Goal: Task Accomplishment & Management: Manage account settings

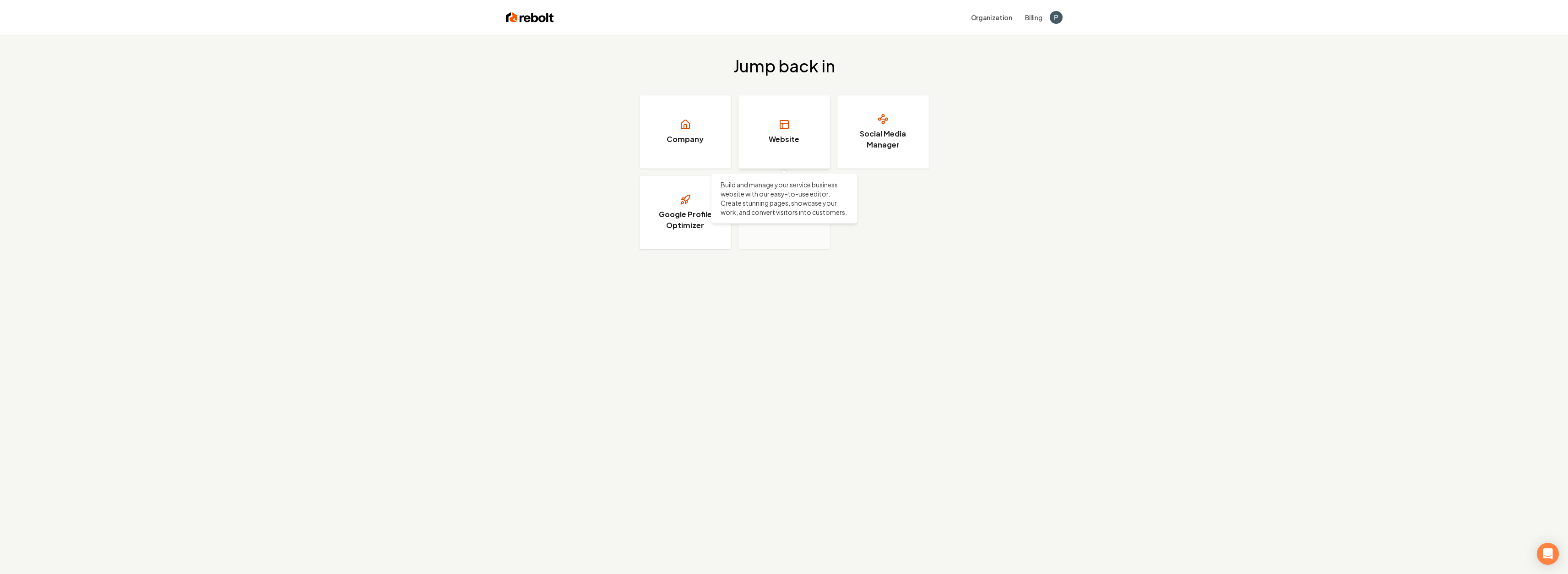
click at [791, 138] on h3 "Website" at bounding box center [784, 139] width 31 height 11
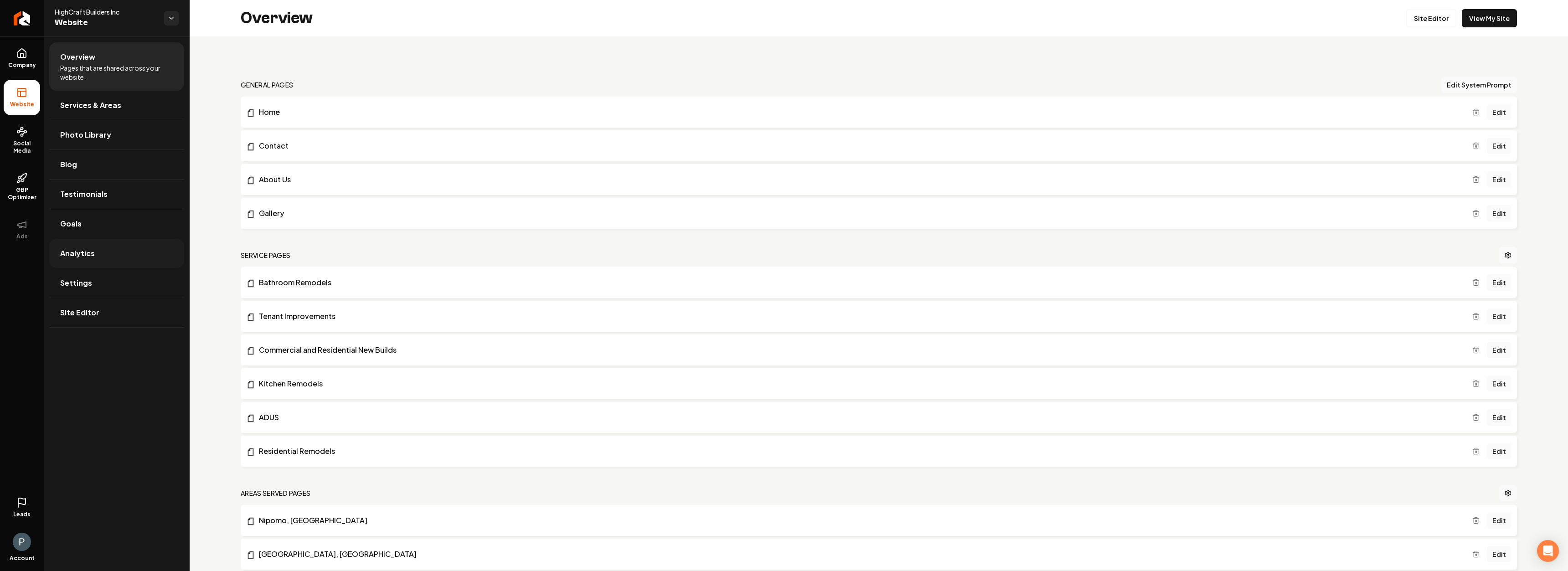
click at [110, 255] on link "Analytics" at bounding box center [117, 253] width 135 height 29
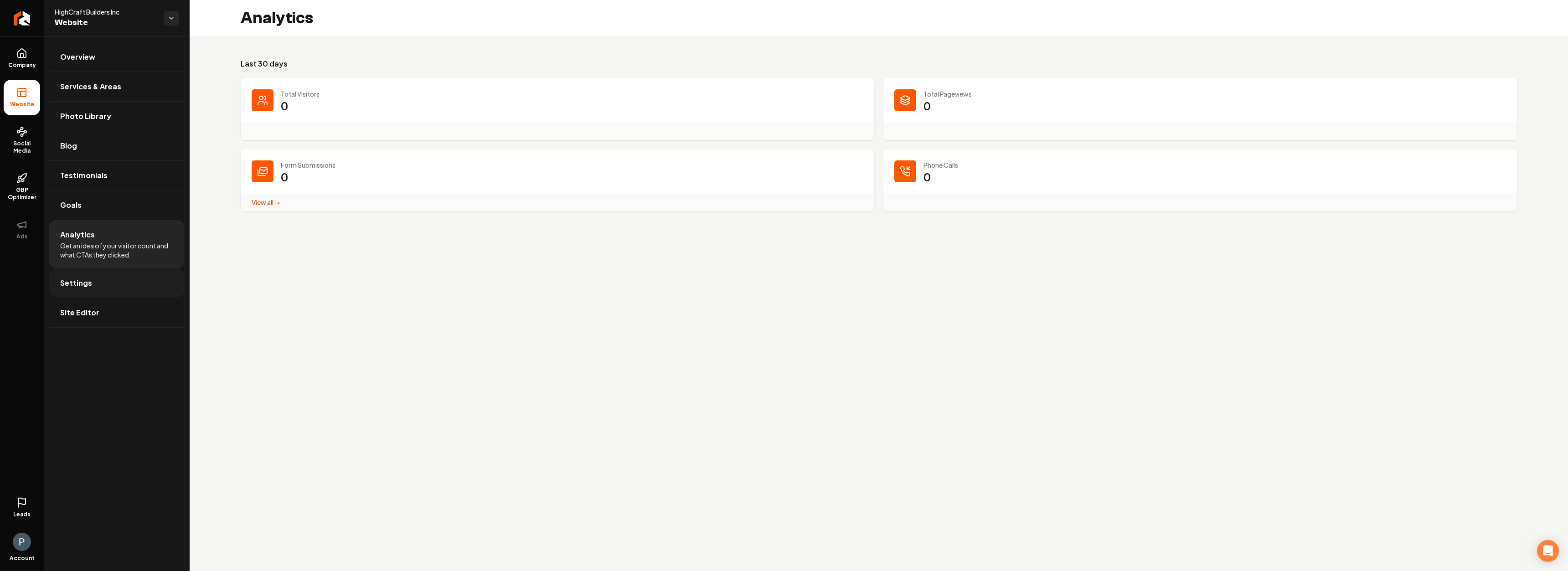
click at [89, 277] on link "Settings" at bounding box center [117, 283] width 135 height 29
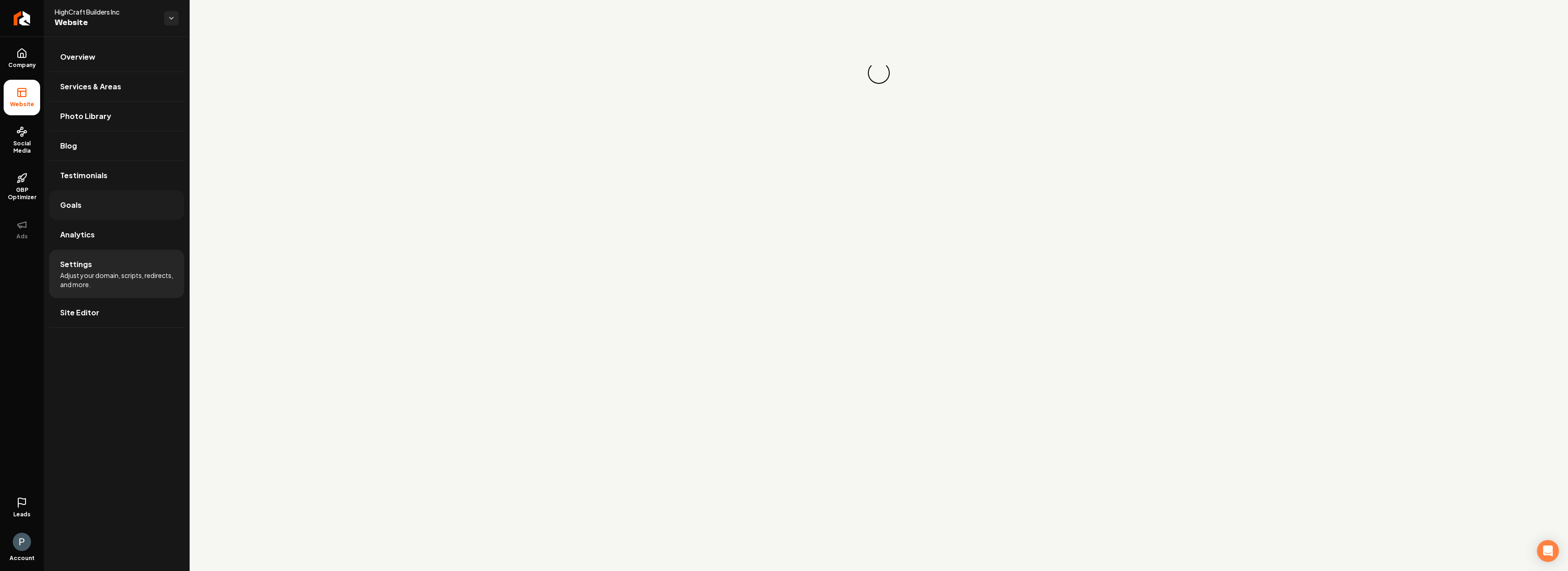
click at [116, 198] on link "Goals" at bounding box center [117, 205] width 135 height 29
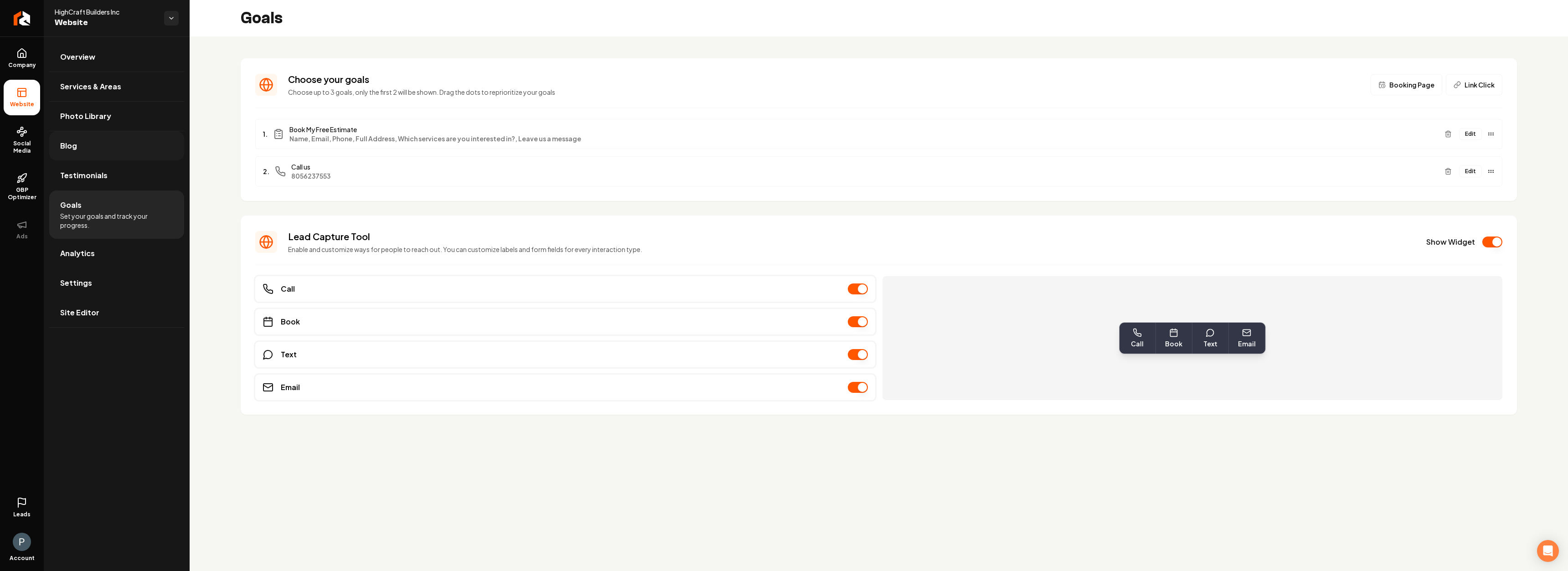
click at [83, 159] on link "Blog" at bounding box center [117, 146] width 135 height 29
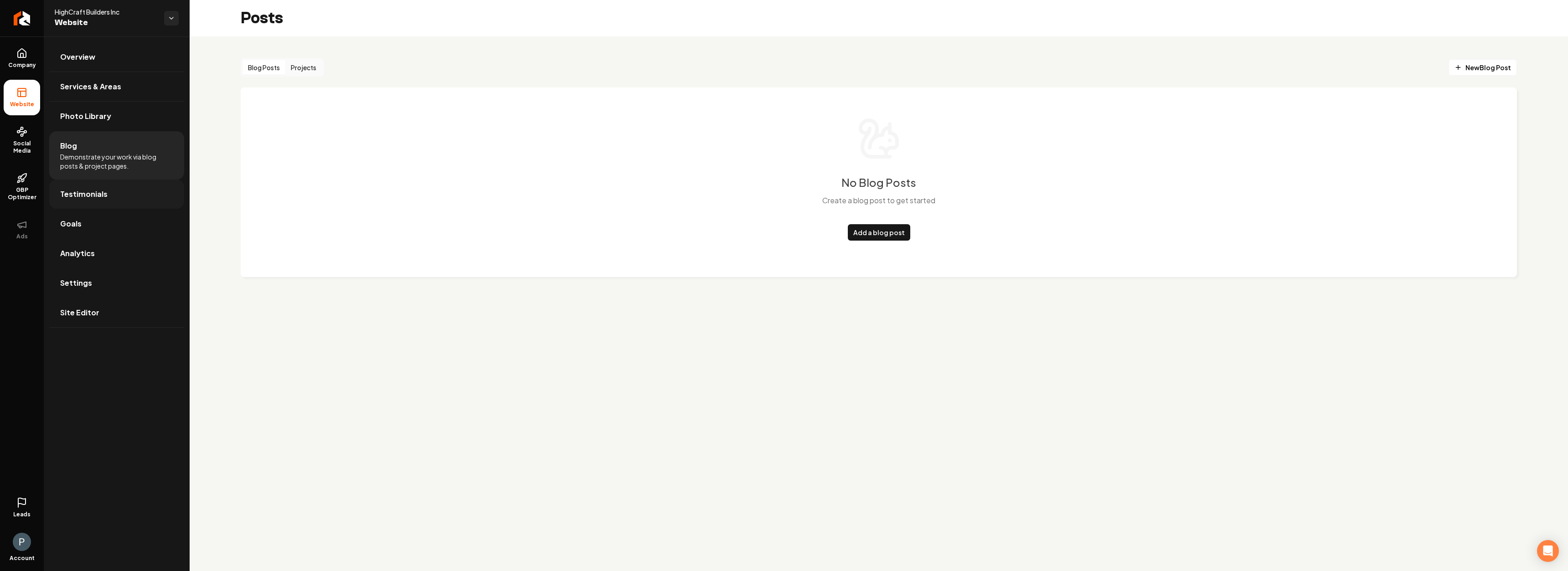
click at [99, 195] on span "Testimonials" at bounding box center [83, 194] width 47 height 11
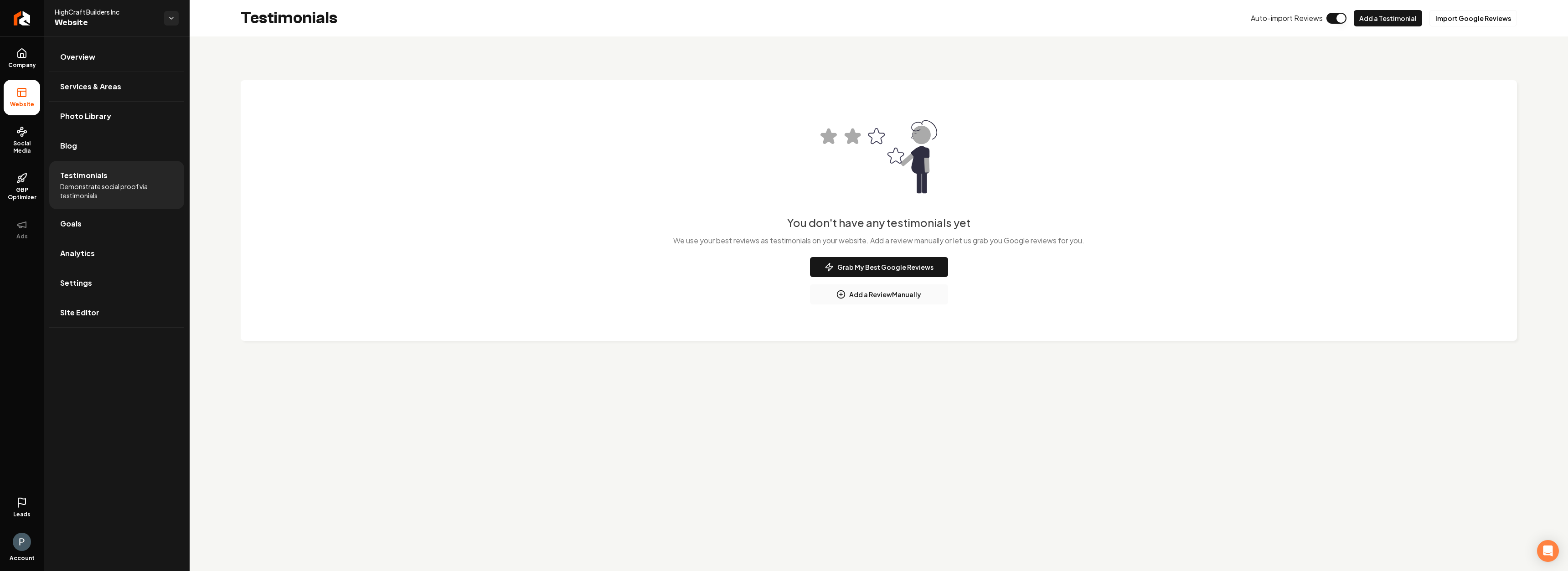
click at [97, 268] on li "Analytics" at bounding box center [117, 253] width 135 height 29
click at [111, 313] on link "Site Editor" at bounding box center [117, 312] width 135 height 29
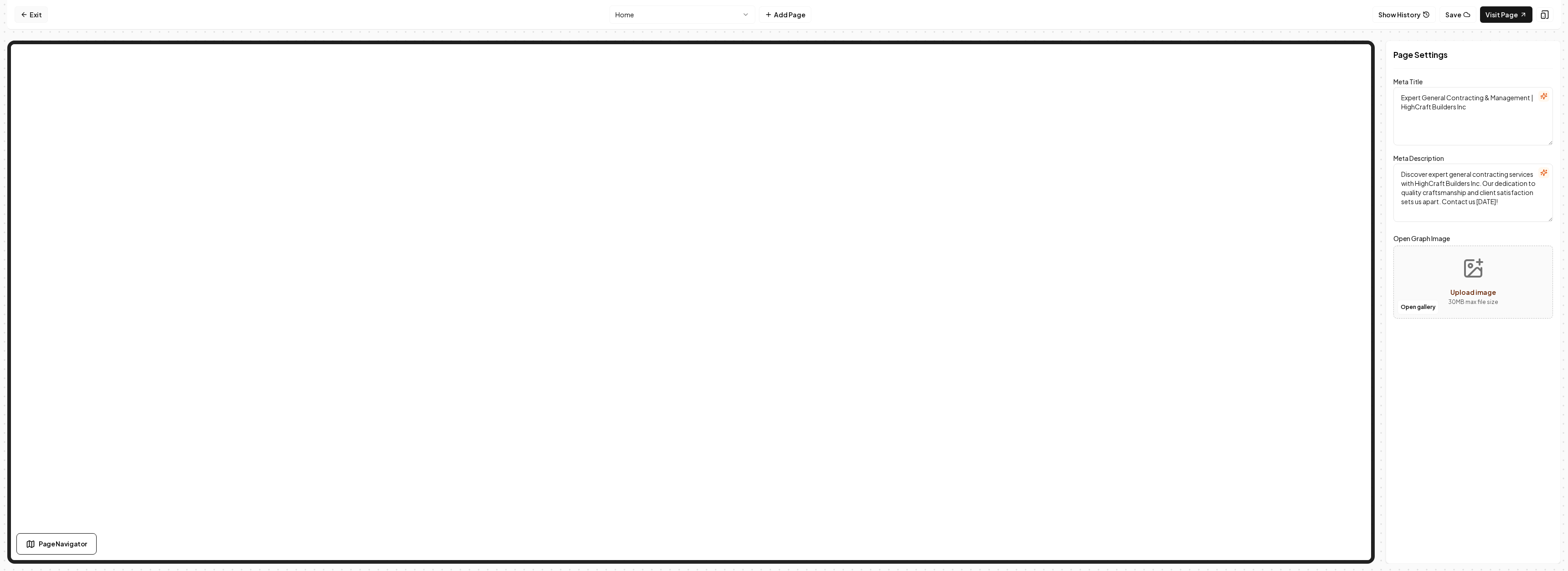
click at [31, 12] on link "Exit" at bounding box center [31, 15] width 33 height 17
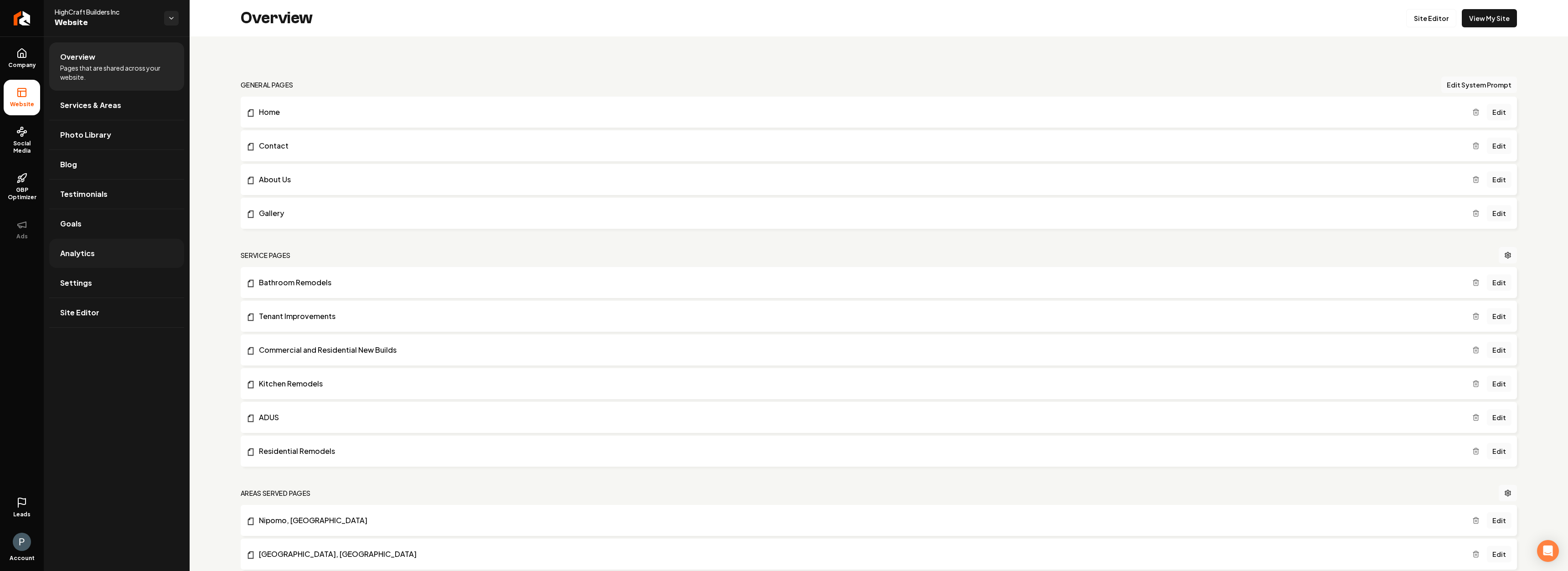
click at [82, 250] on span "Analytics" at bounding box center [77, 253] width 35 height 11
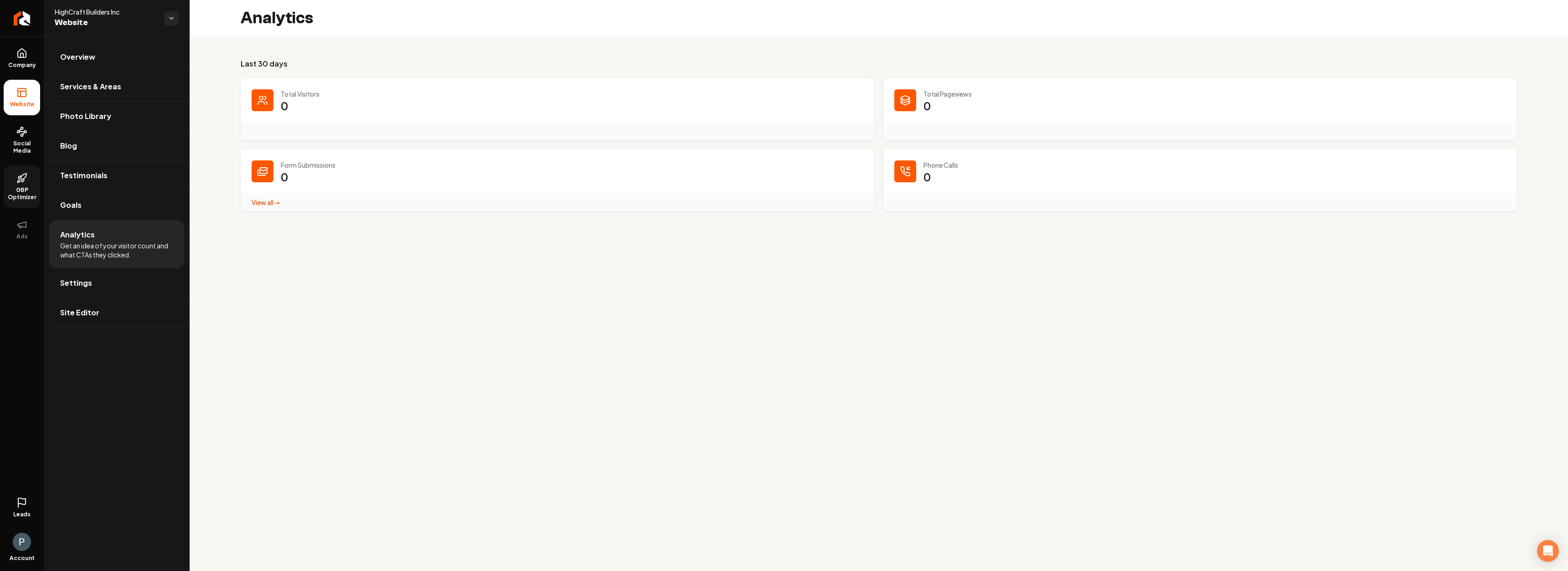
click at [24, 175] on icon at bounding box center [22, 178] width 11 height 11
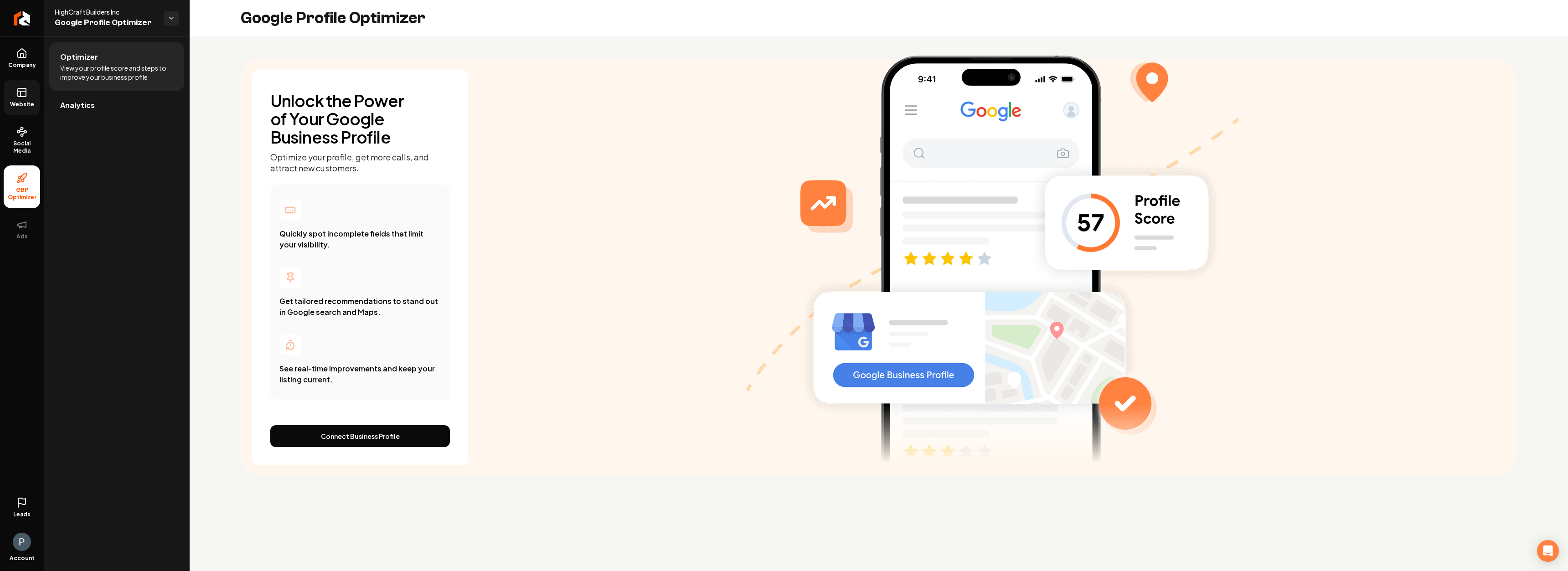
click at [22, 95] on icon at bounding box center [22, 93] width 11 height 11
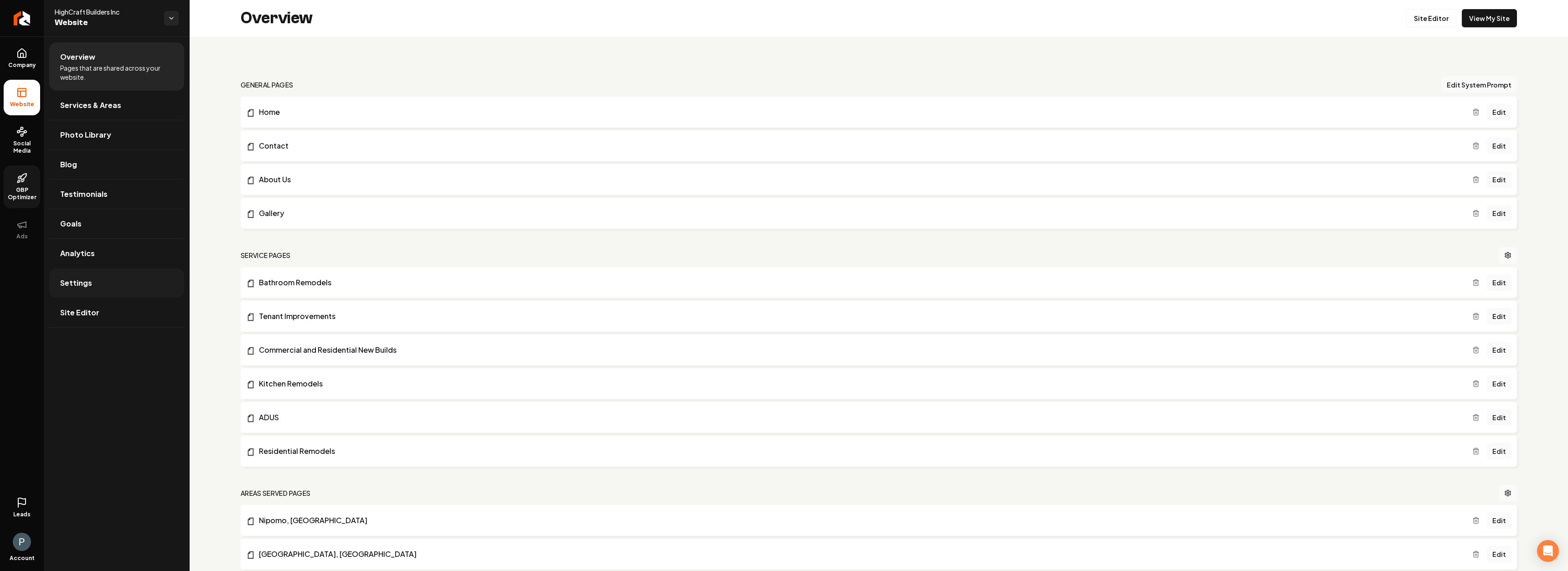
click at [94, 286] on link "Settings" at bounding box center [117, 283] width 135 height 29
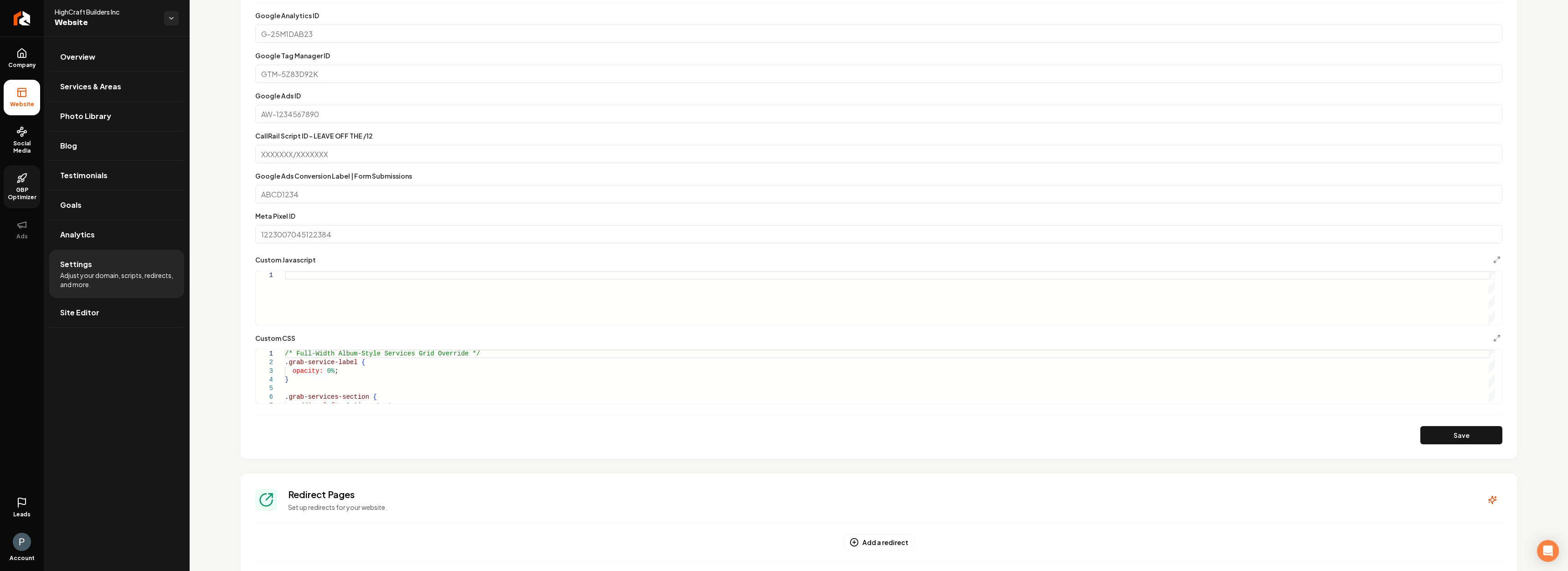
scroll to position [363, 0]
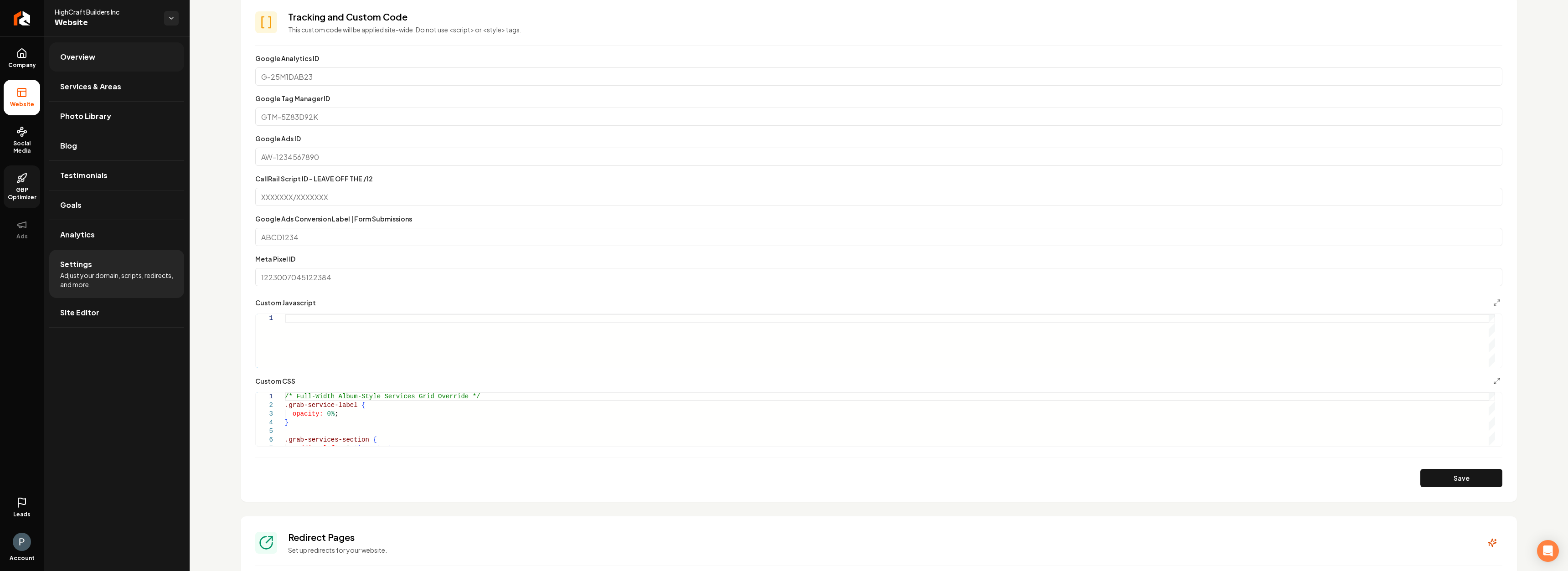
click at [106, 55] on link "Overview" at bounding box center [117, 57] width 135 height 29
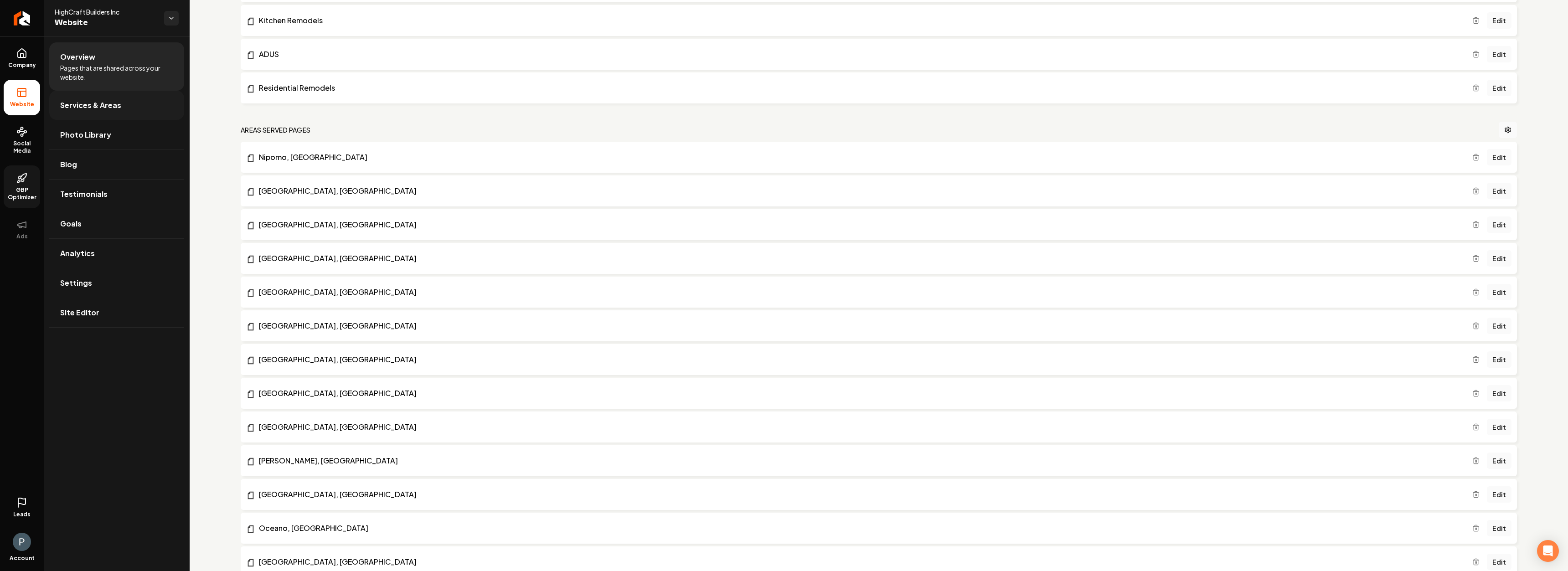
click at [103, 101] on span "Services & Areas" at bounding box center [91, 105] width 61 height 11
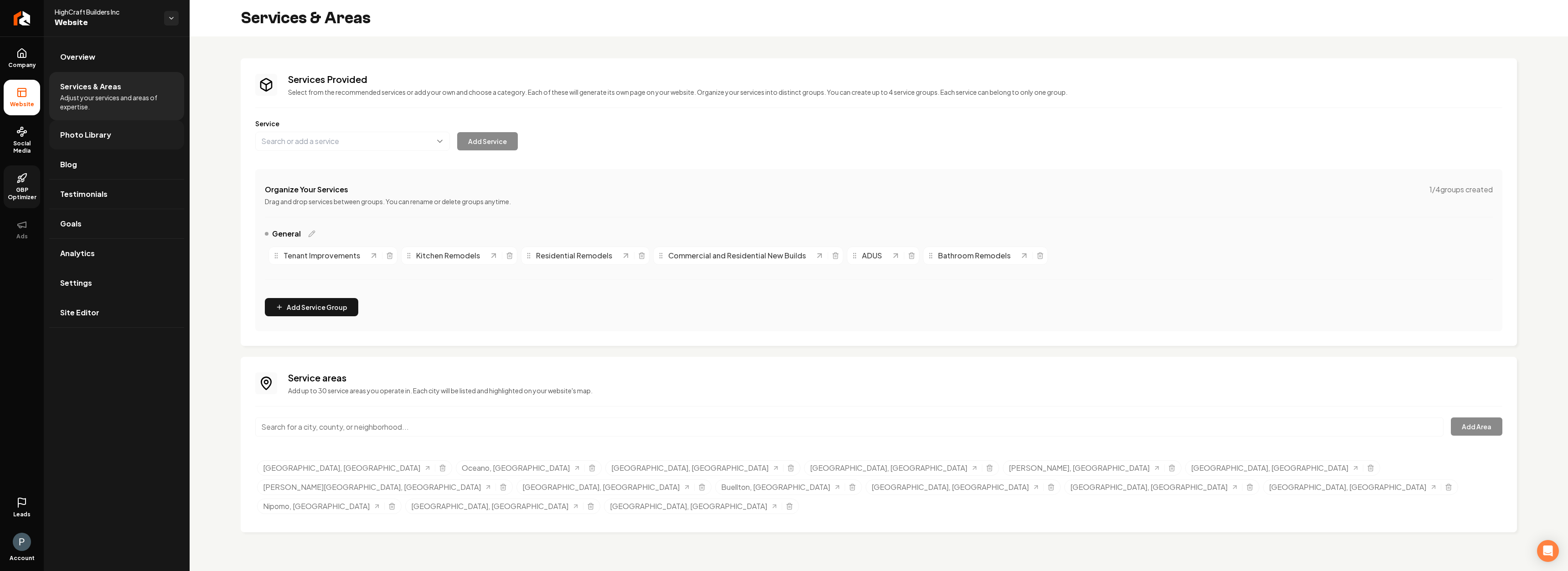
click at [97, 139] on span "Photo Library" at bounding box center [85, 135] width 51 height 11
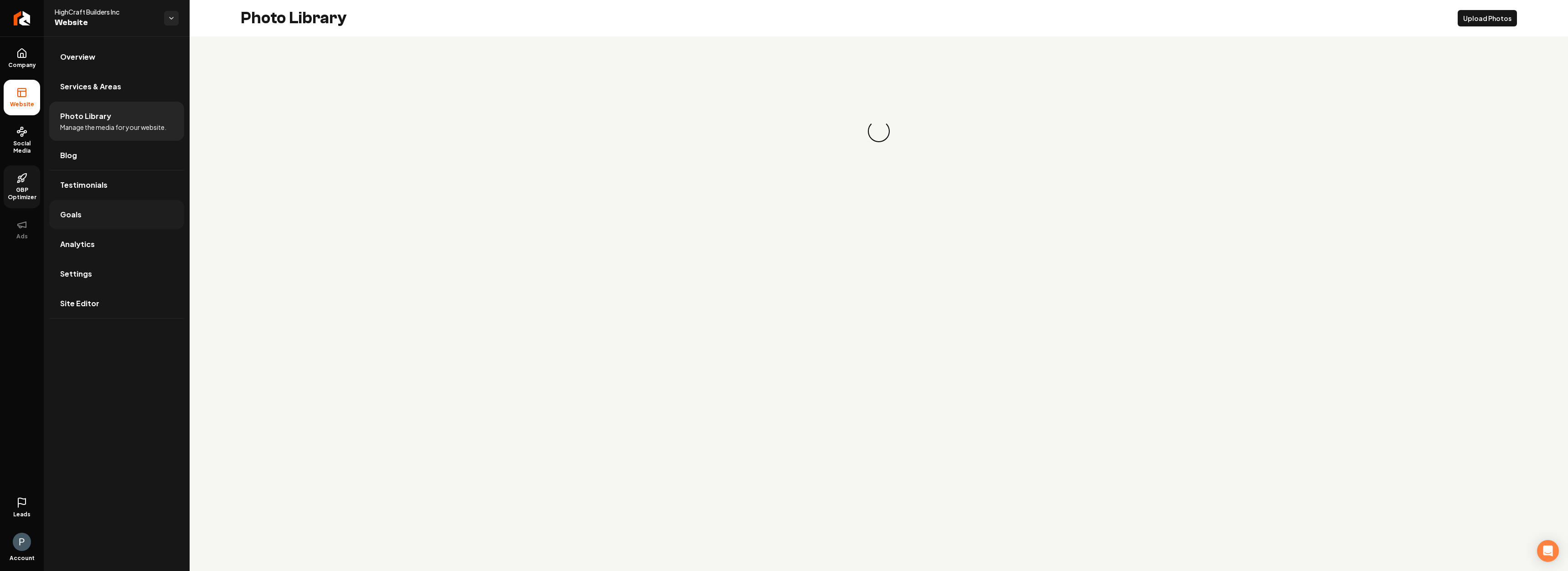
click at [86, 224] on link "Goals" at bounding box center [117, 215] width 135 height 29
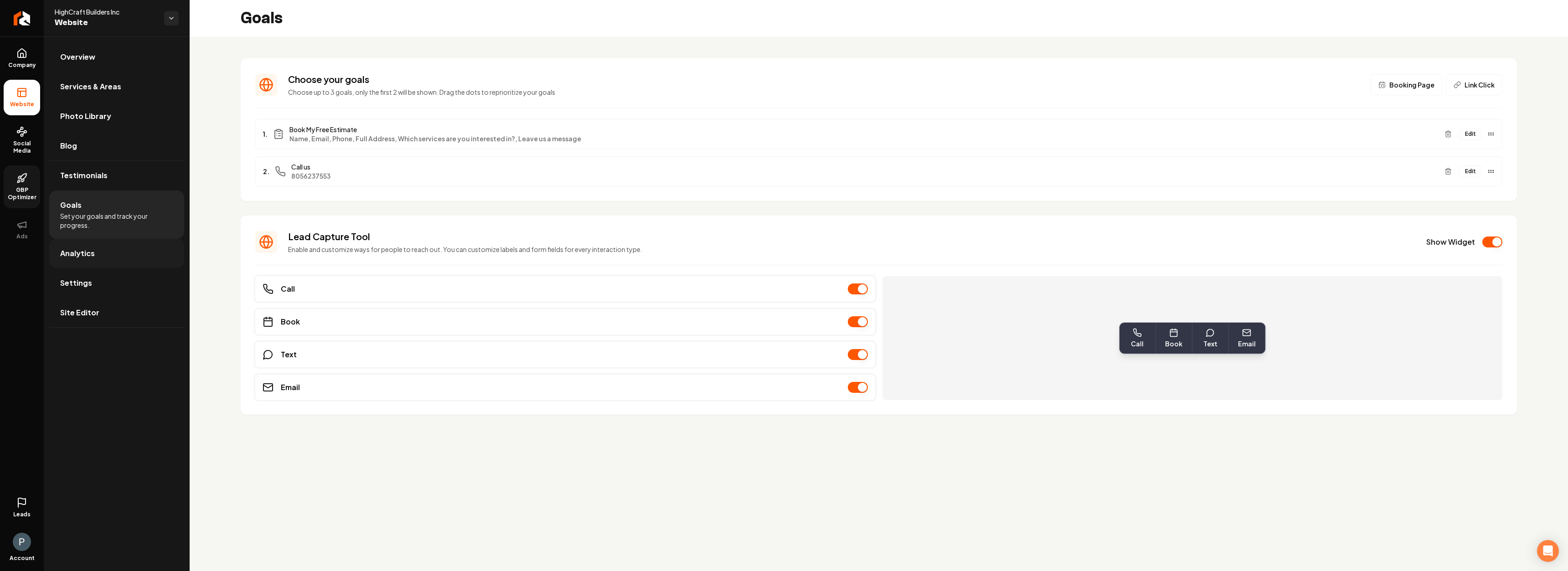
click at [87, 249] on span "Analytics" at bounding box center [77, 253] width 35 height 11
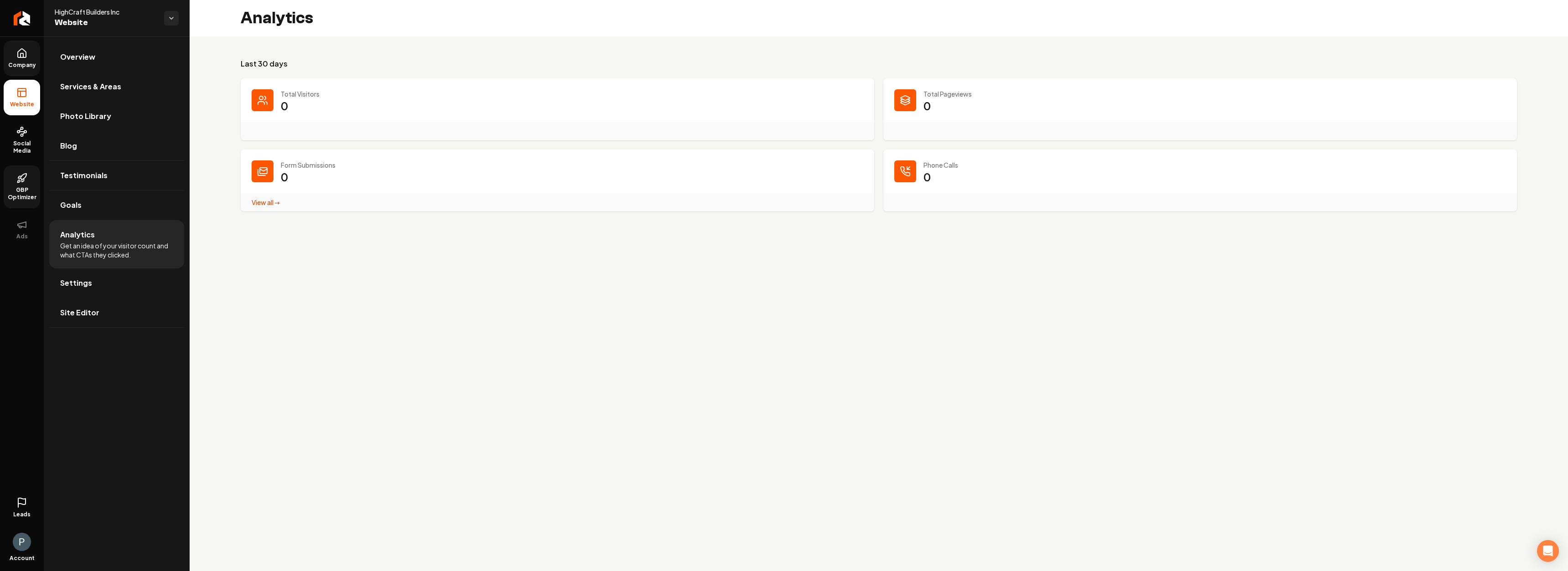
click at [21, 61] on span "Company" at bounding box center [22, 65] width 35 height 7
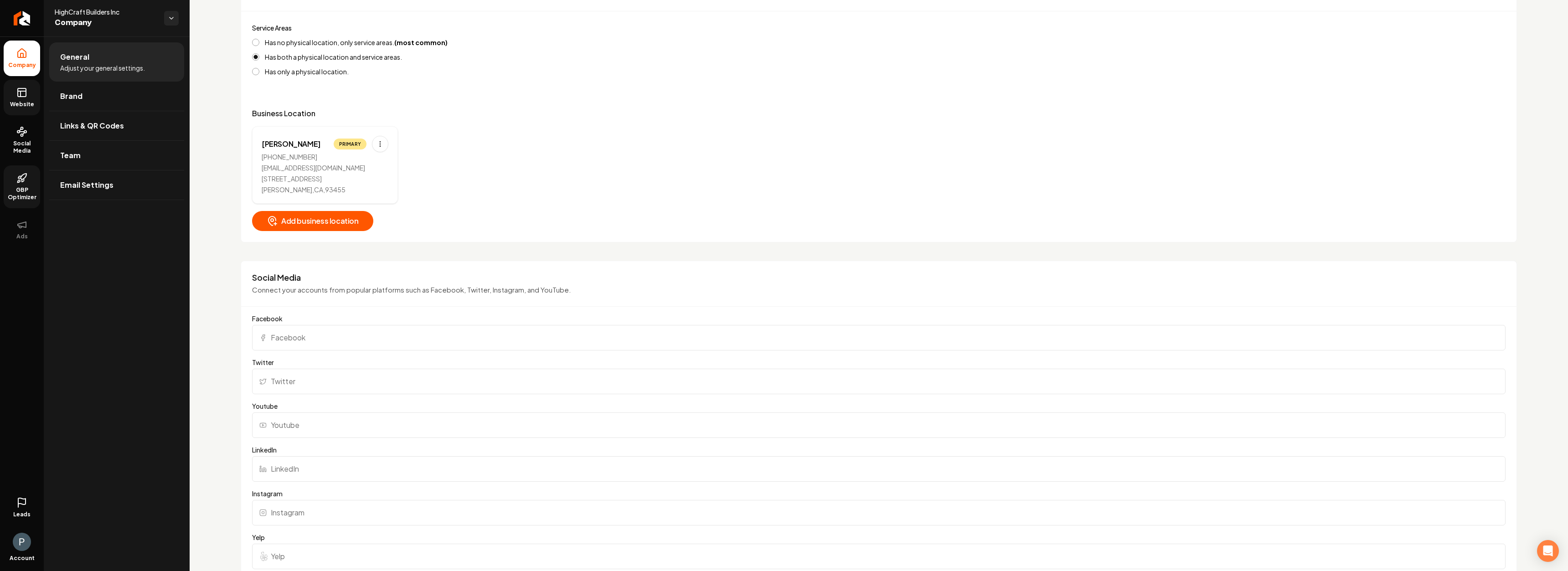
scroll to position [339, 0]
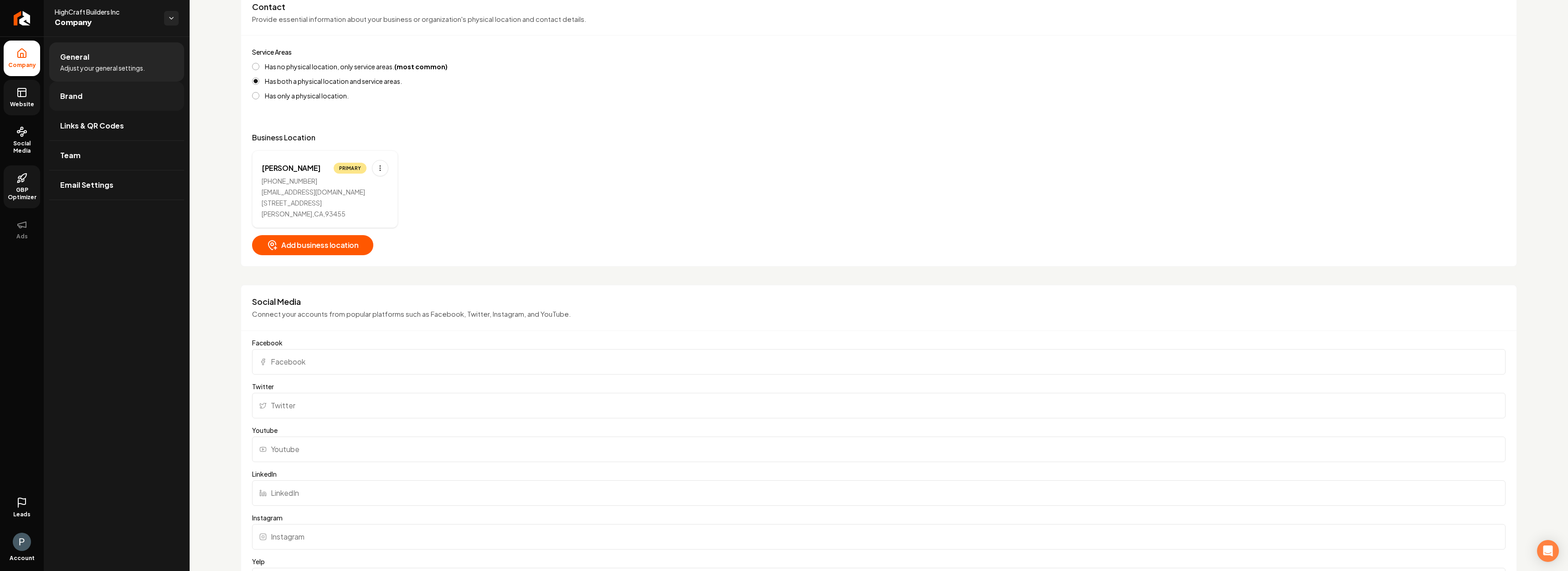
click at [100, 95] on link "Brand" at bounding box center [117, 96] width 135 height 29
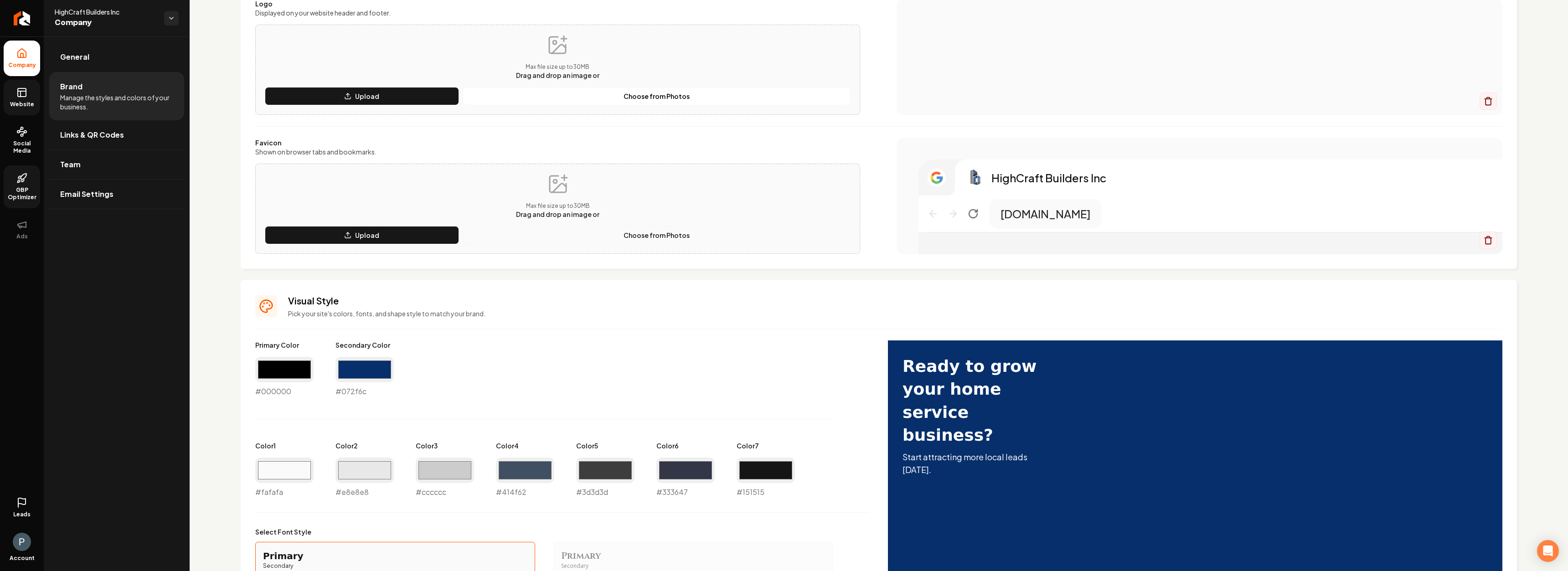
scroll to position [53, 0]
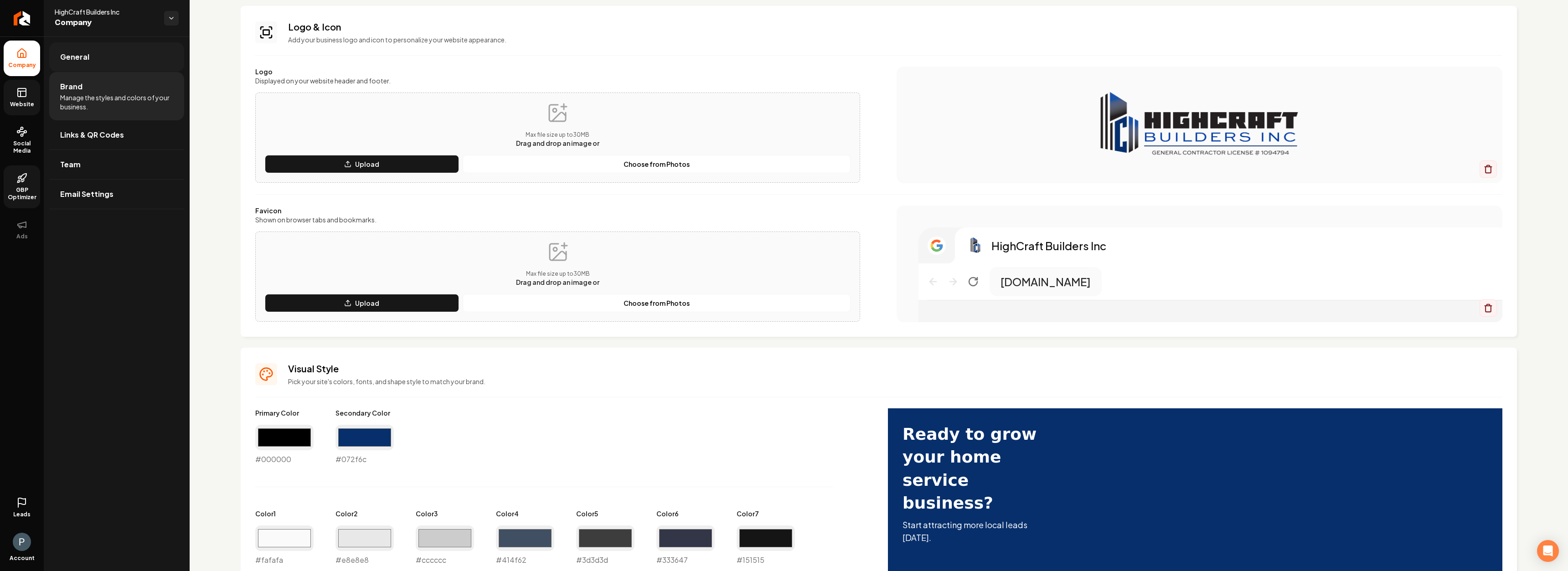
click at [113, 53] on link "General" at bounding box center [117, 57] width 135 height 29
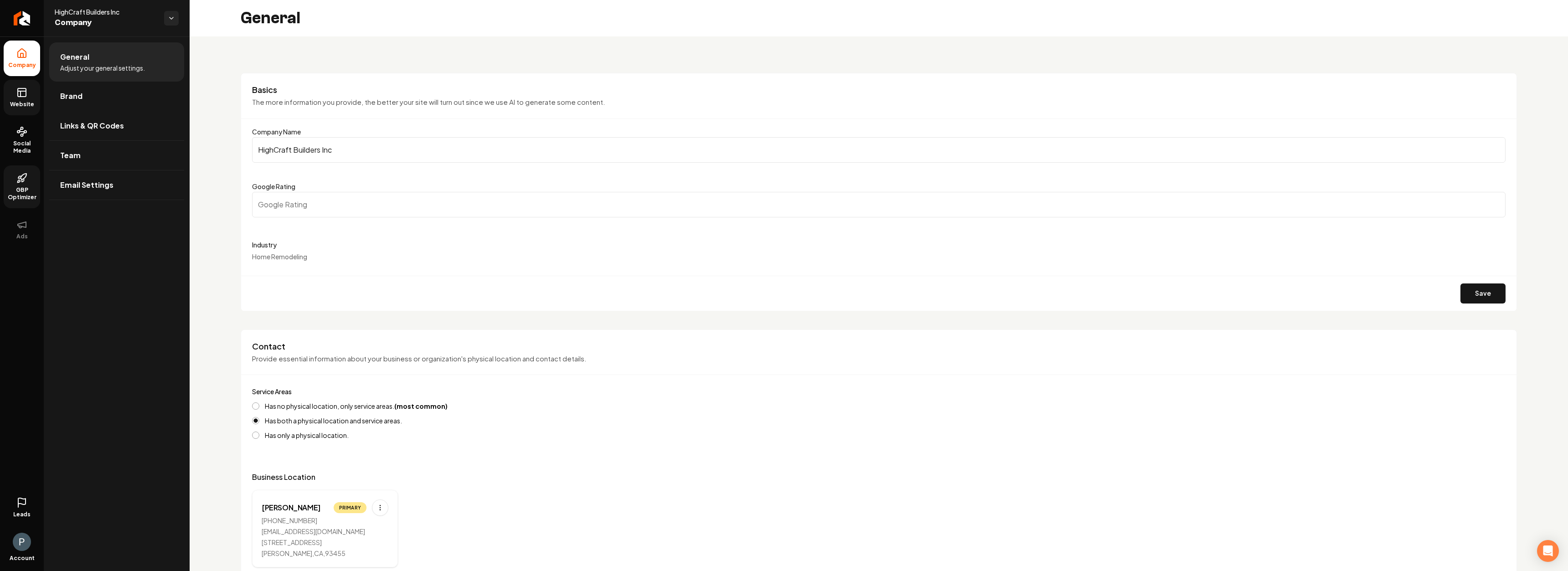
click at [15, 101] on span "Website" at bounding box center [22, 104] width 31 height 7
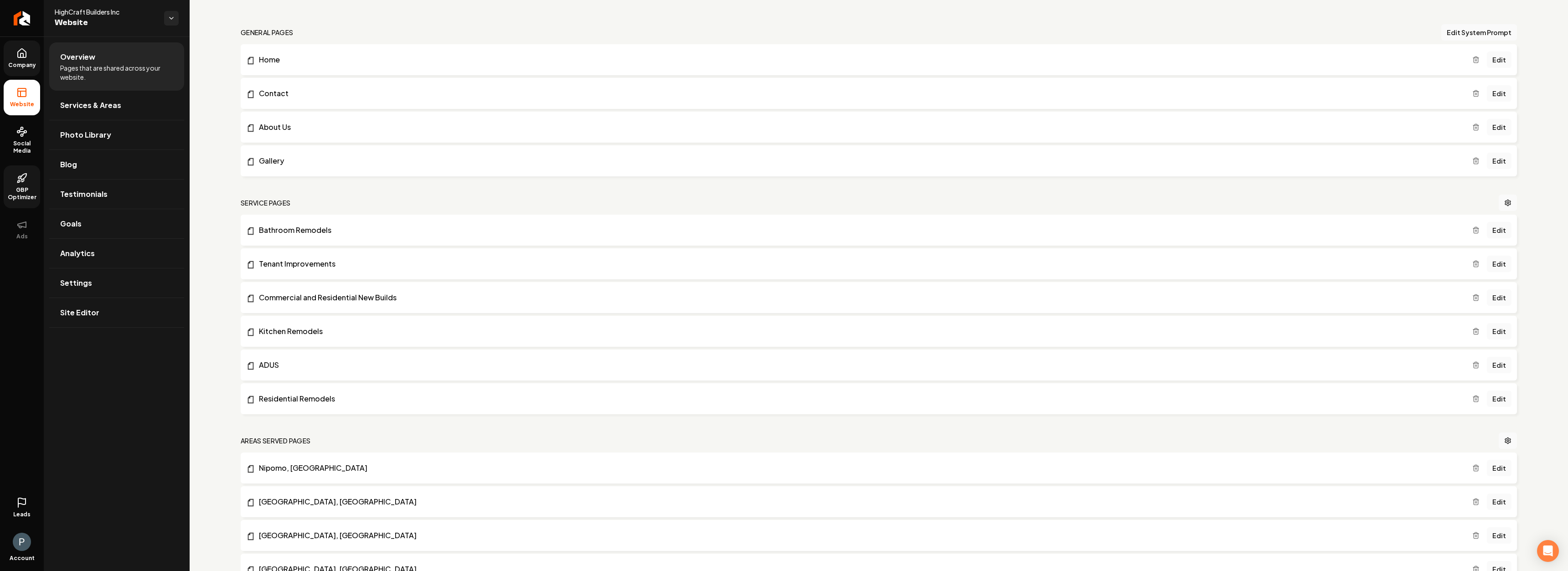
scroll to position [45, 0]
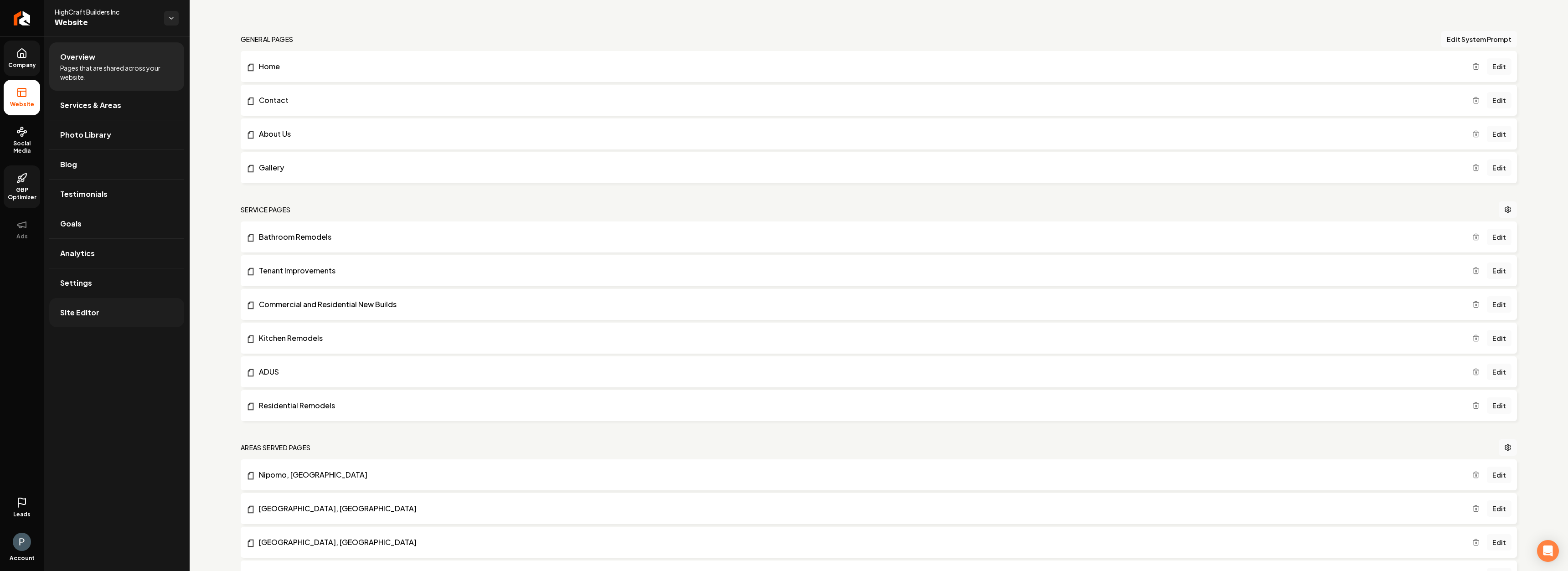
click at [96, 317] on span "Site Editor" at bounding box center [79, 312] width 39 height 11
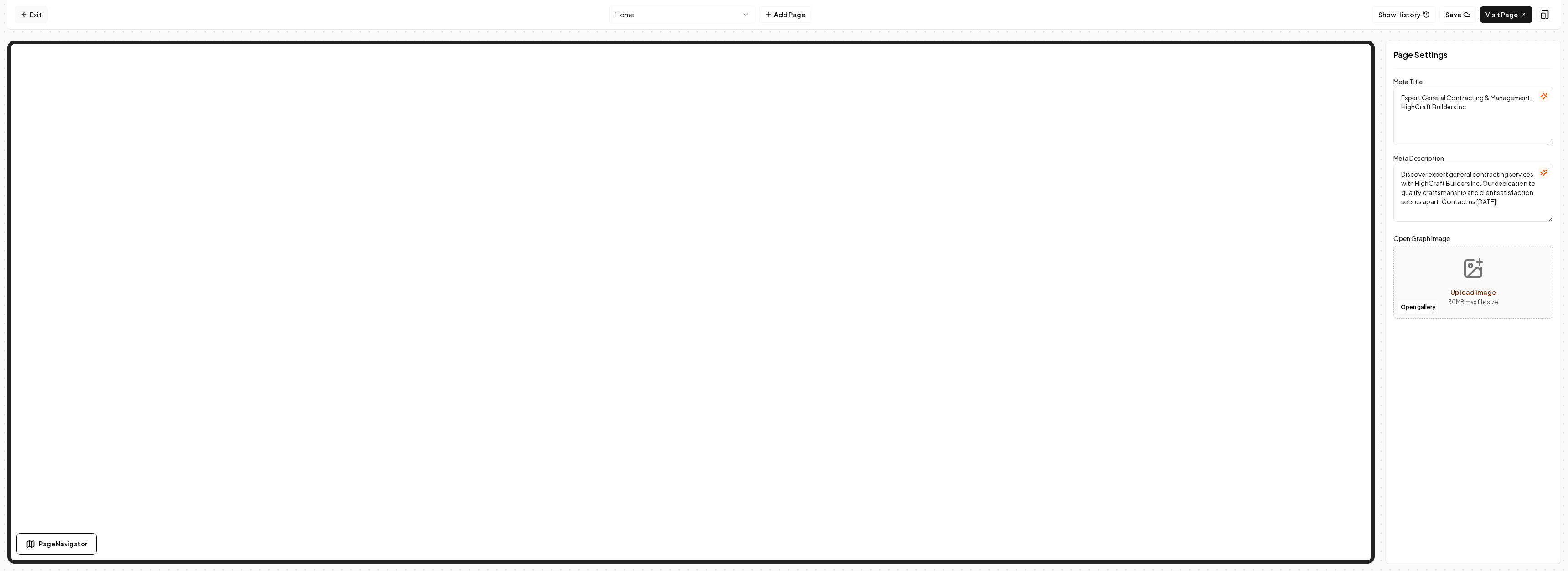
click at [31, 19] on link "Exit" at bounding box center [31, 15] width 33 height 17
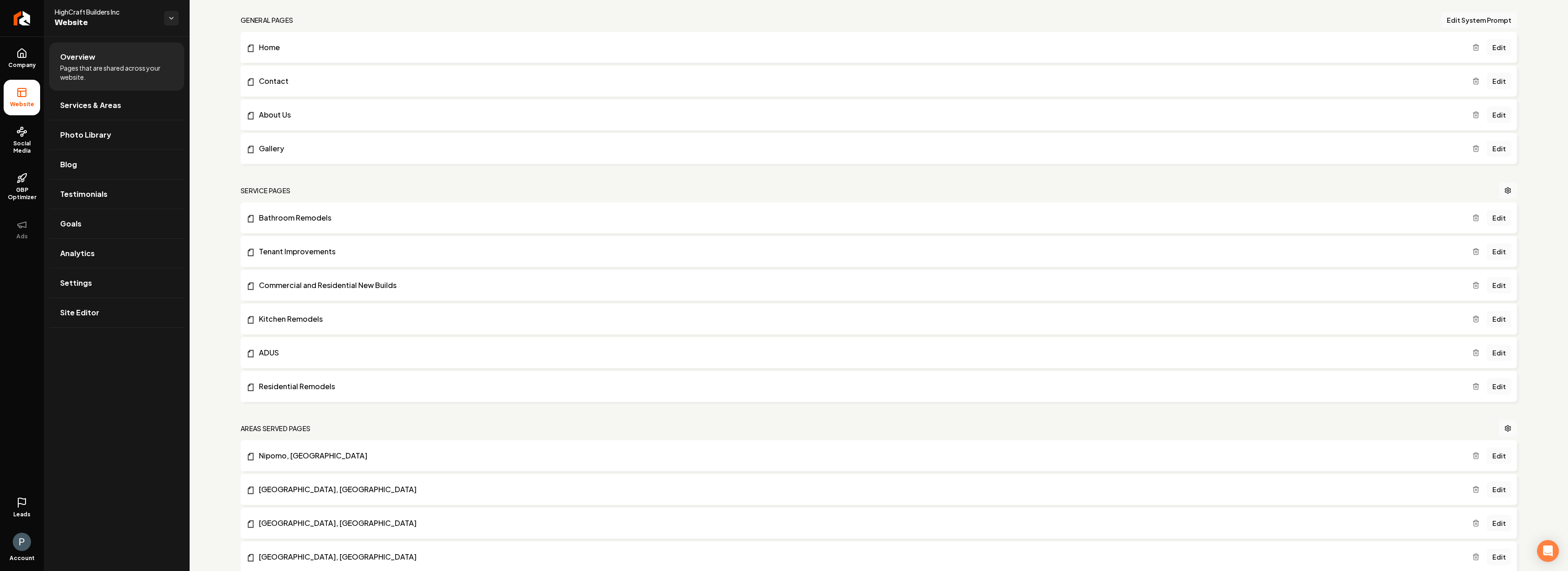
scroll to position [91, 0]
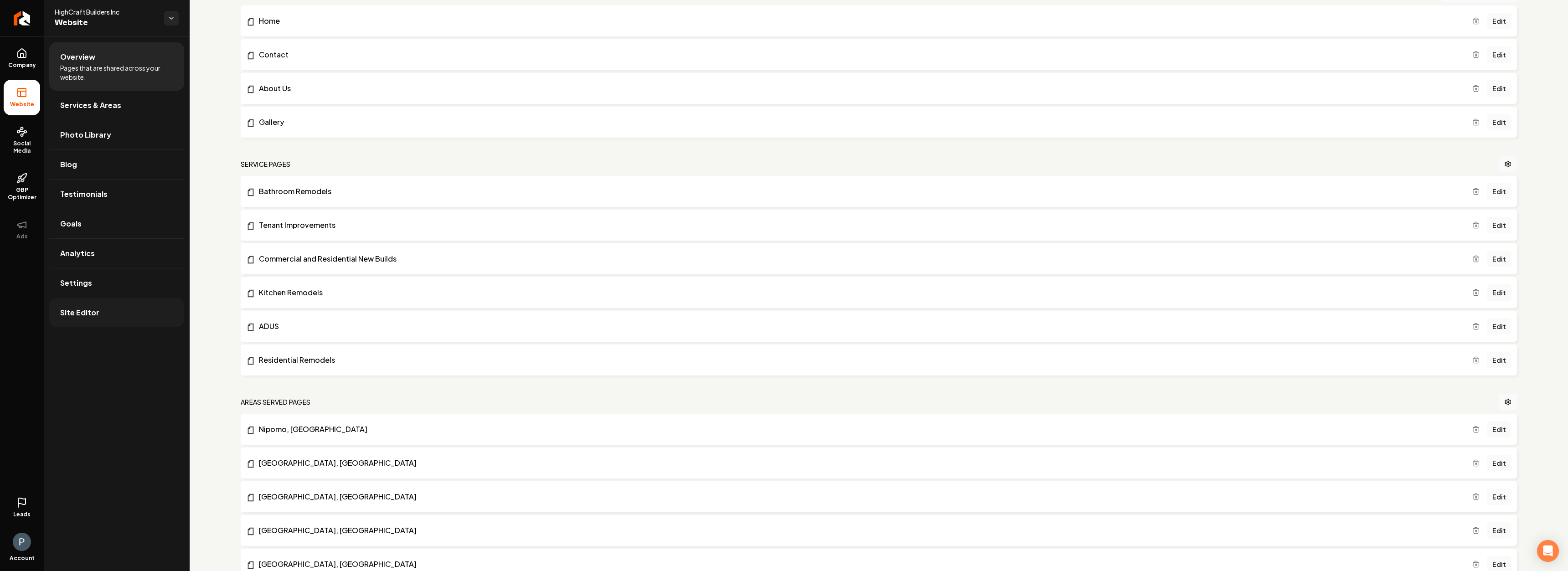
click at [73, 312] on span "Site Editor" at bounding box center [79, 312] width 39 height 11
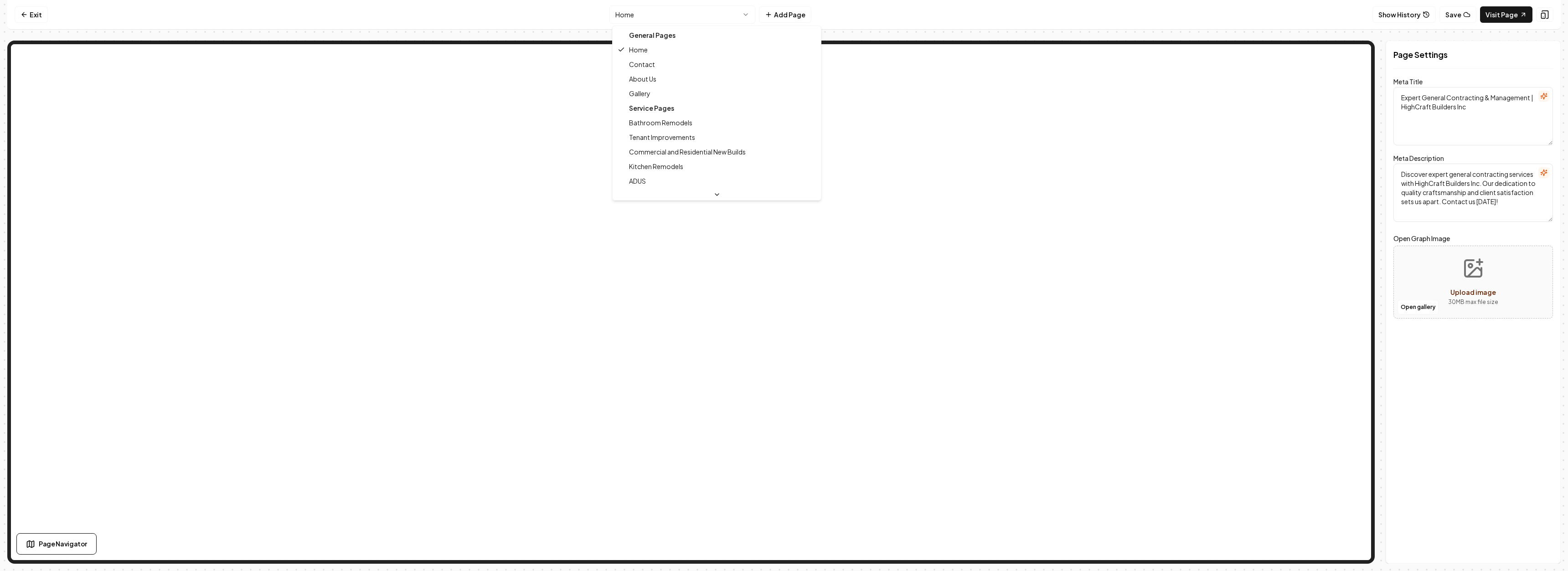
click at [705, 16] on html "Computer Required This feature is only available on a computer. Please switch t…" at bounding box center [784, 285] width 1568 height 571
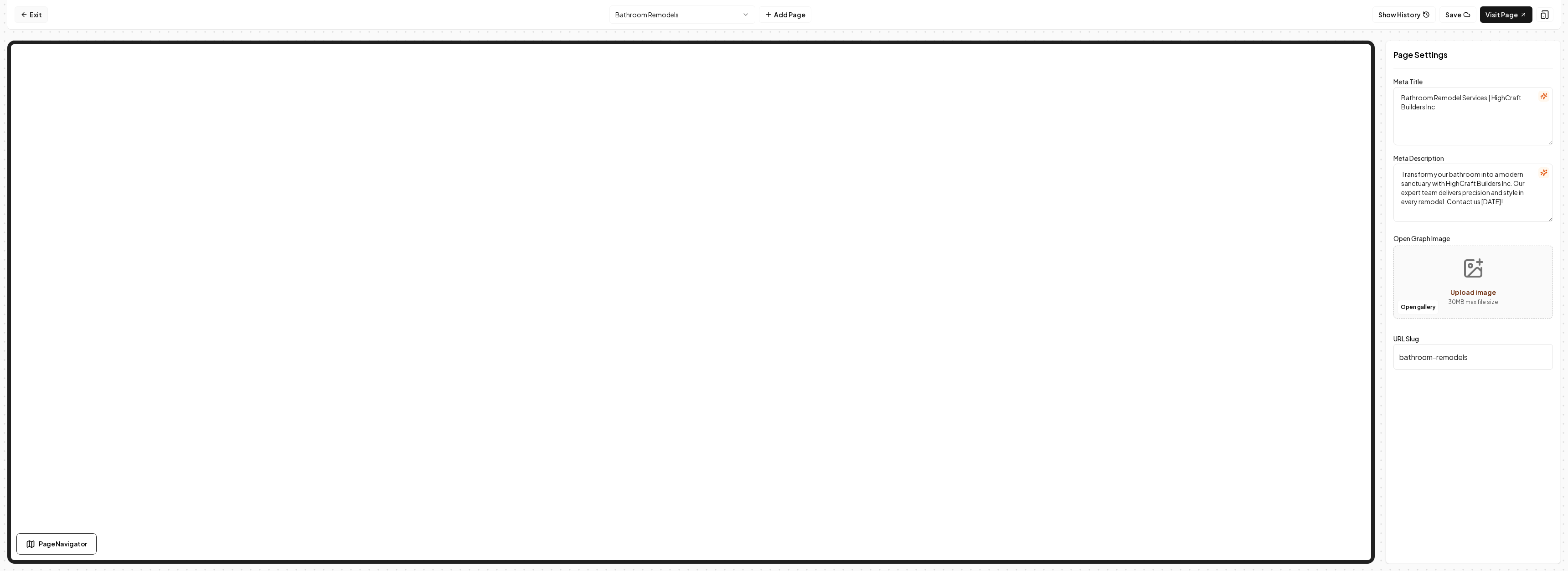
click at [31, 23] on link "Exit" at bounding box center [31, 15] width 33 height 17
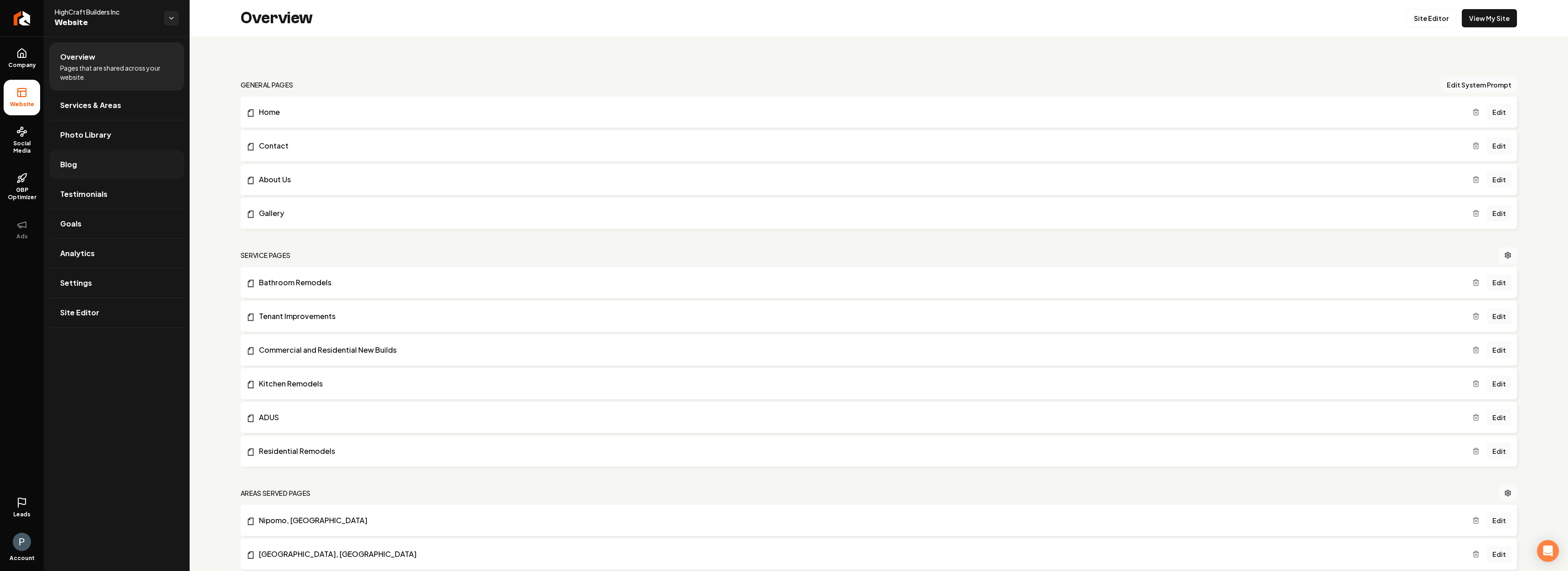
click at [84, 171] on link "Blog" at bounding box center [117, 165] width 135 height 29
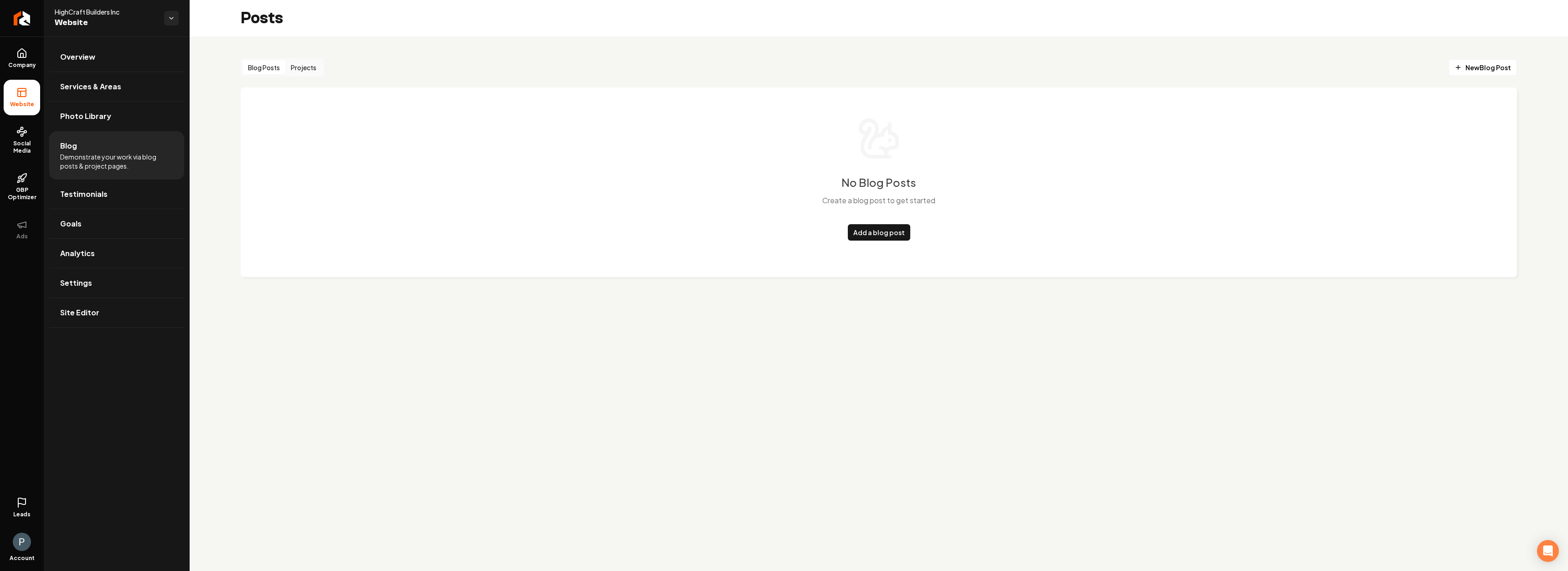
click at [295, 69] on button "Projects" at bounding box center [303, 67] width 37 height 15
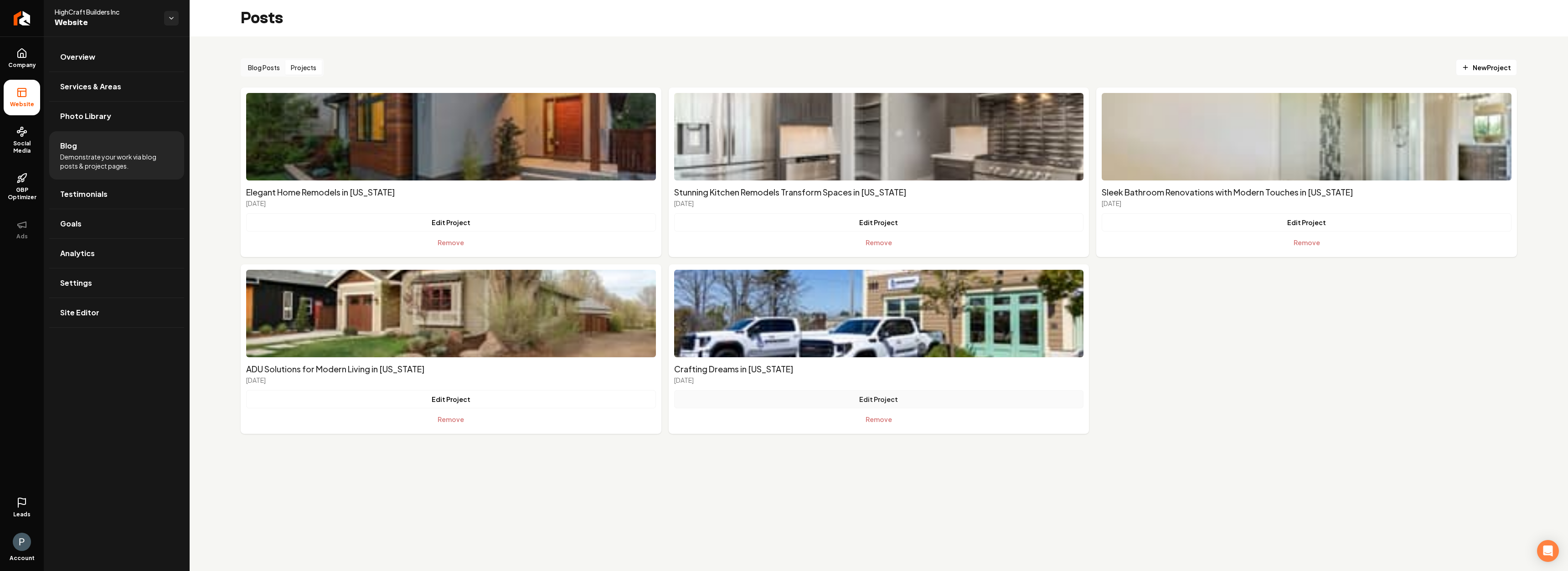
click at [883, 402] on button "Edit Project" at bounding box center [879, 398] width 410 height 18
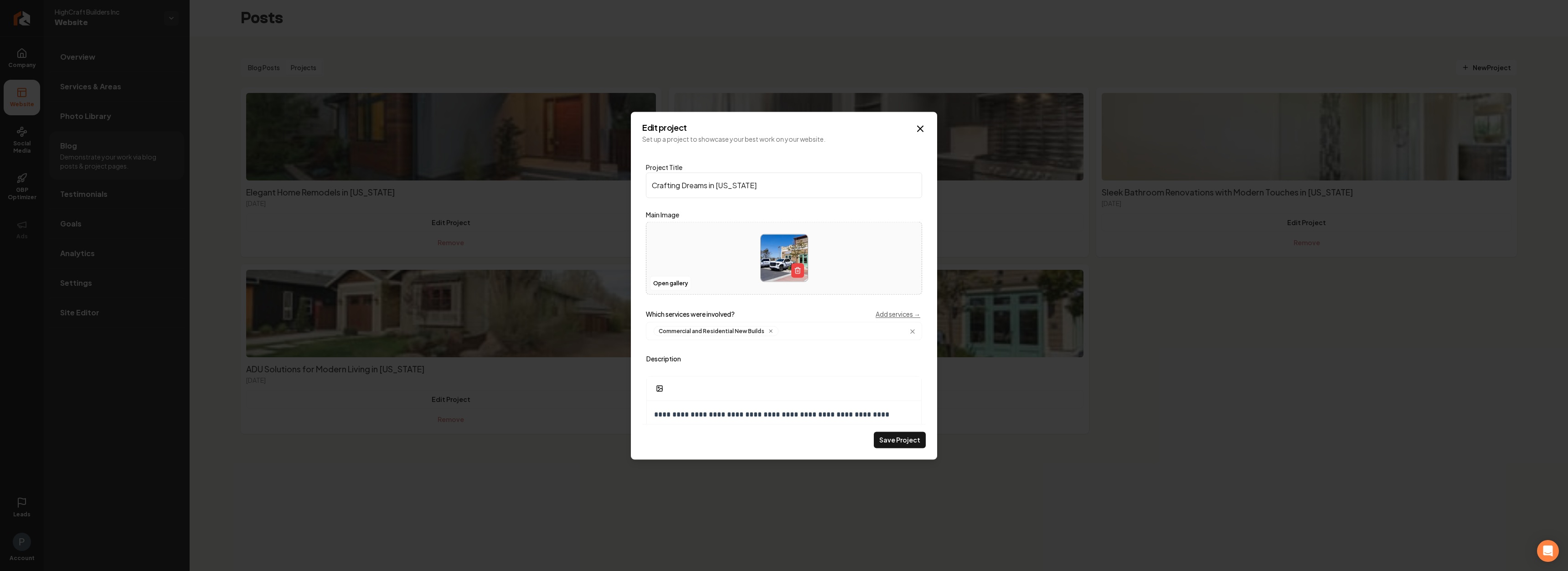
click at [761, 188] on input "Crafting Dreams in [US_STATE]" at bounding box center [784, 185] width 276 height 25
click at [923, 129] on icon "Main content area" at bounding box center [920, 129] width 11 height 11
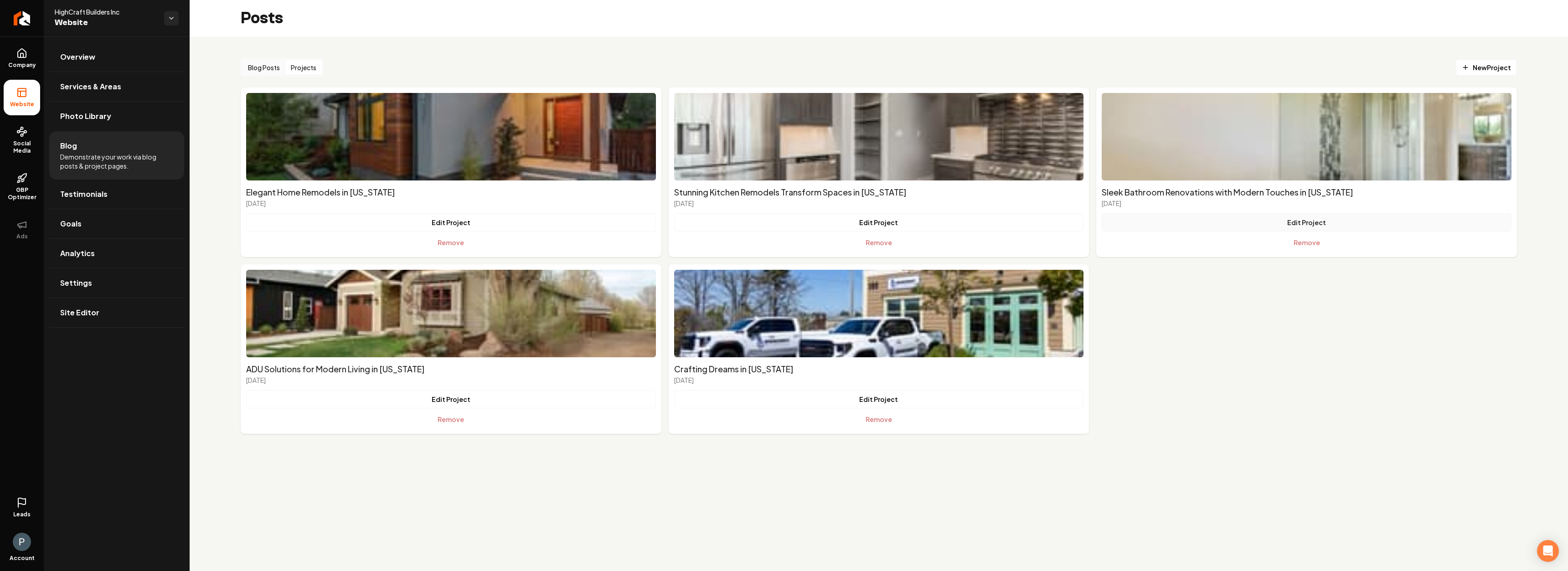
click at [1306, 224] on button "Edit Project" at bounding box center [1306, 222] width 410 height 18
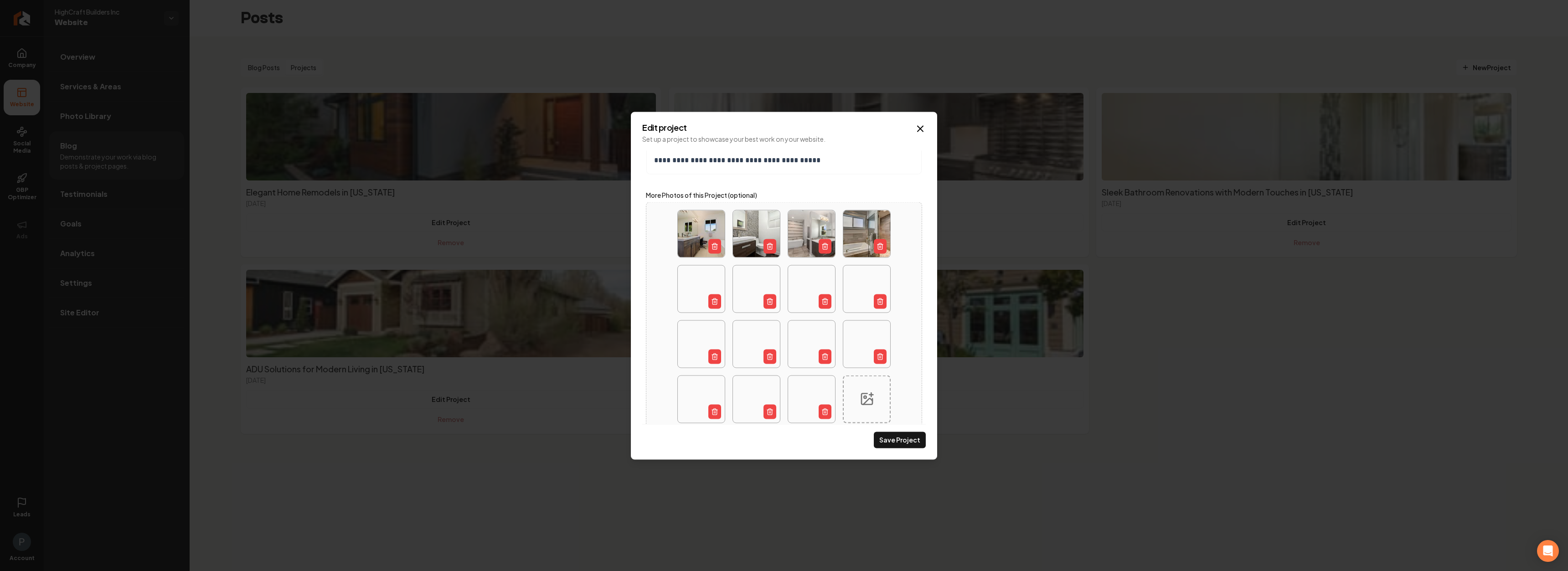
scroll to position [344, 0]
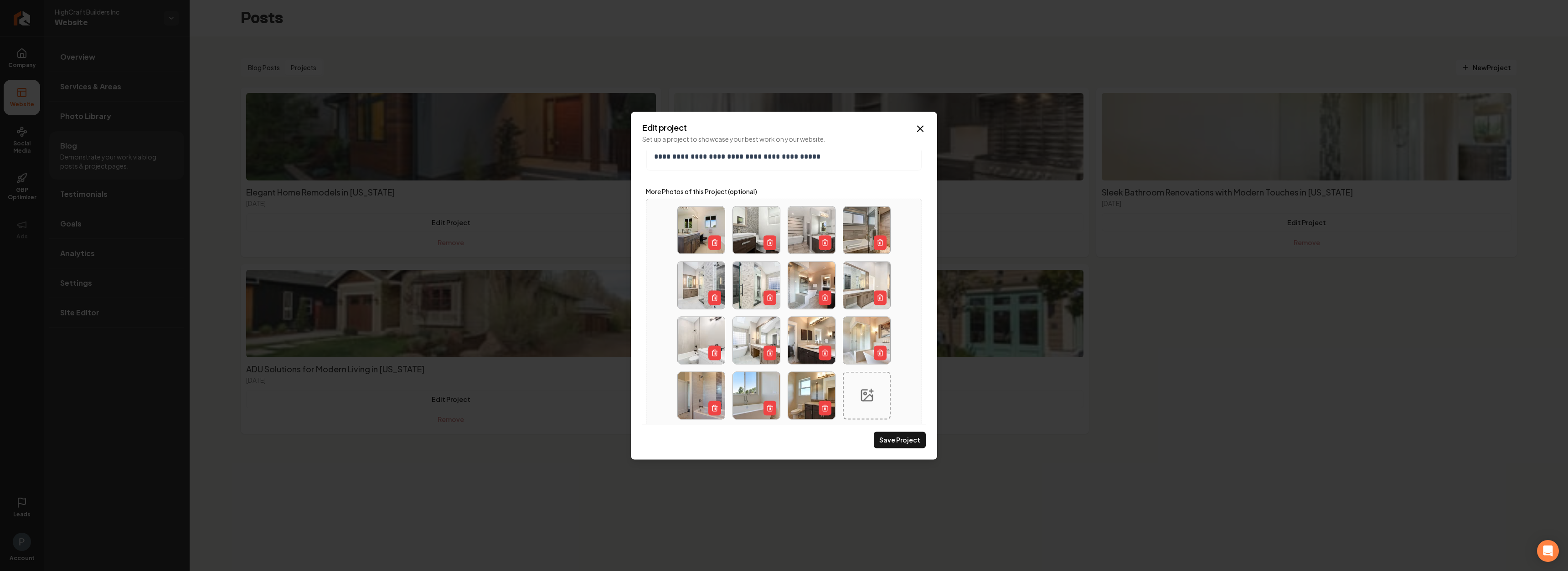
click at [755, 278] on img "Main content area" at bounding box center [756, 285] width 47 height 47
click at [920, 129] on icon "Main content area" at bounding box center [920, 129] width 5 height 5
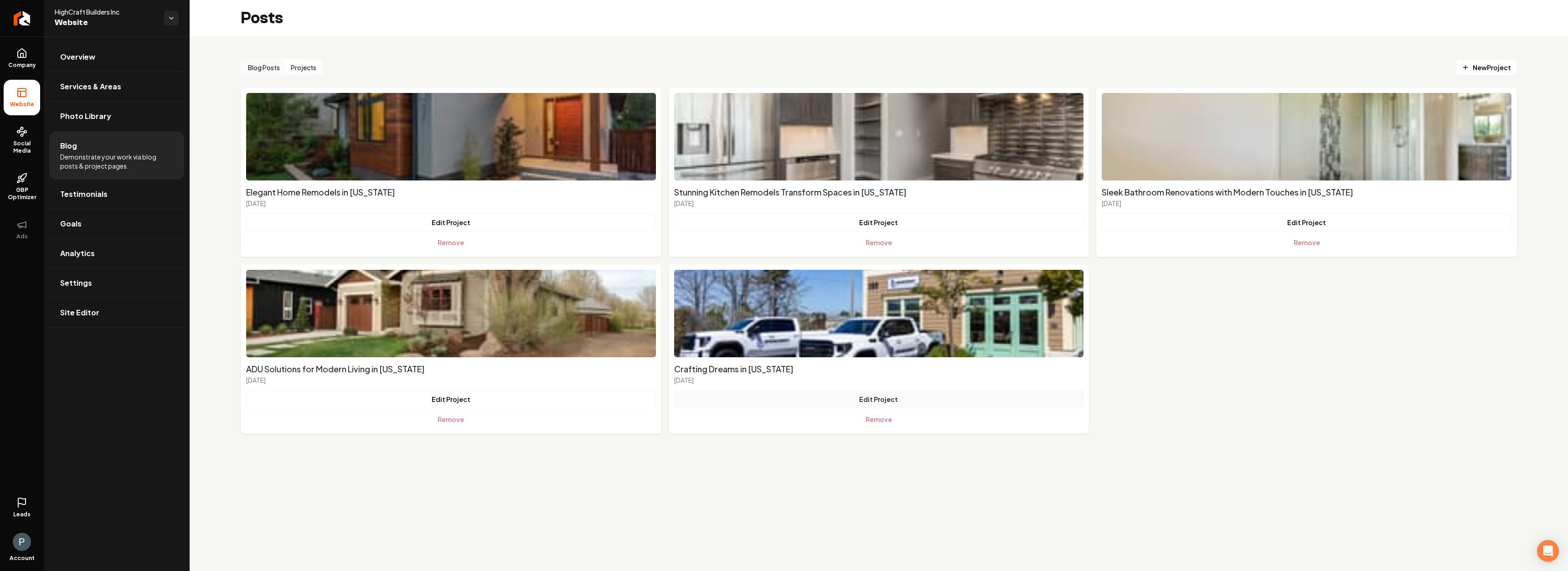
click at [890, 404] on button "Edit Project" at bounding box center [879, 398] width 410 height 18
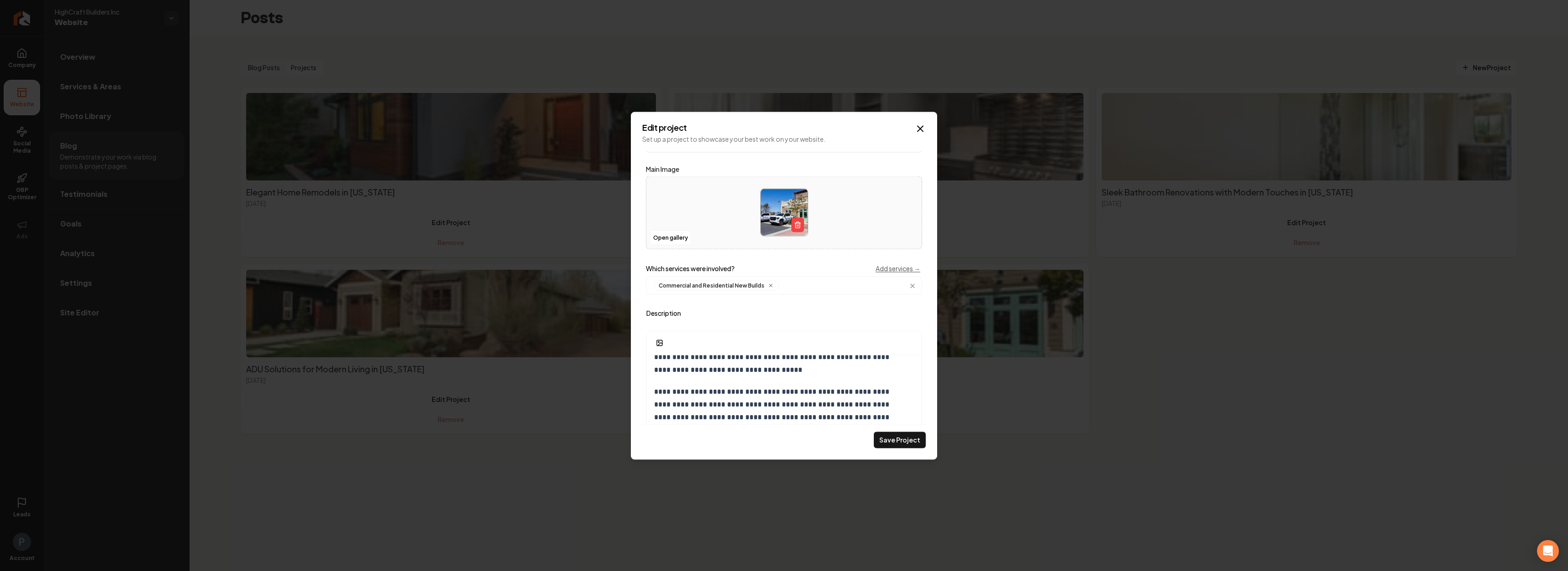
scroll to position [0, 0]
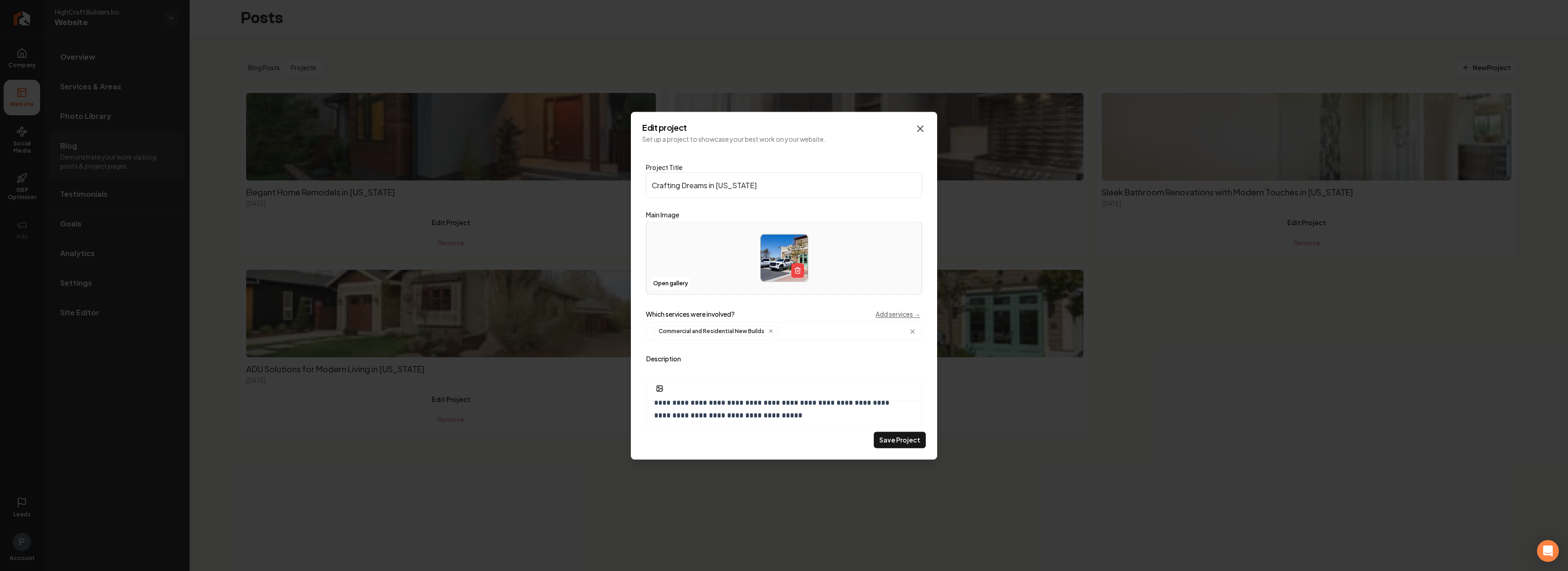
click at [922, 127] on icon "Main content area" at bounding box center [920, 129] width 11 height 11
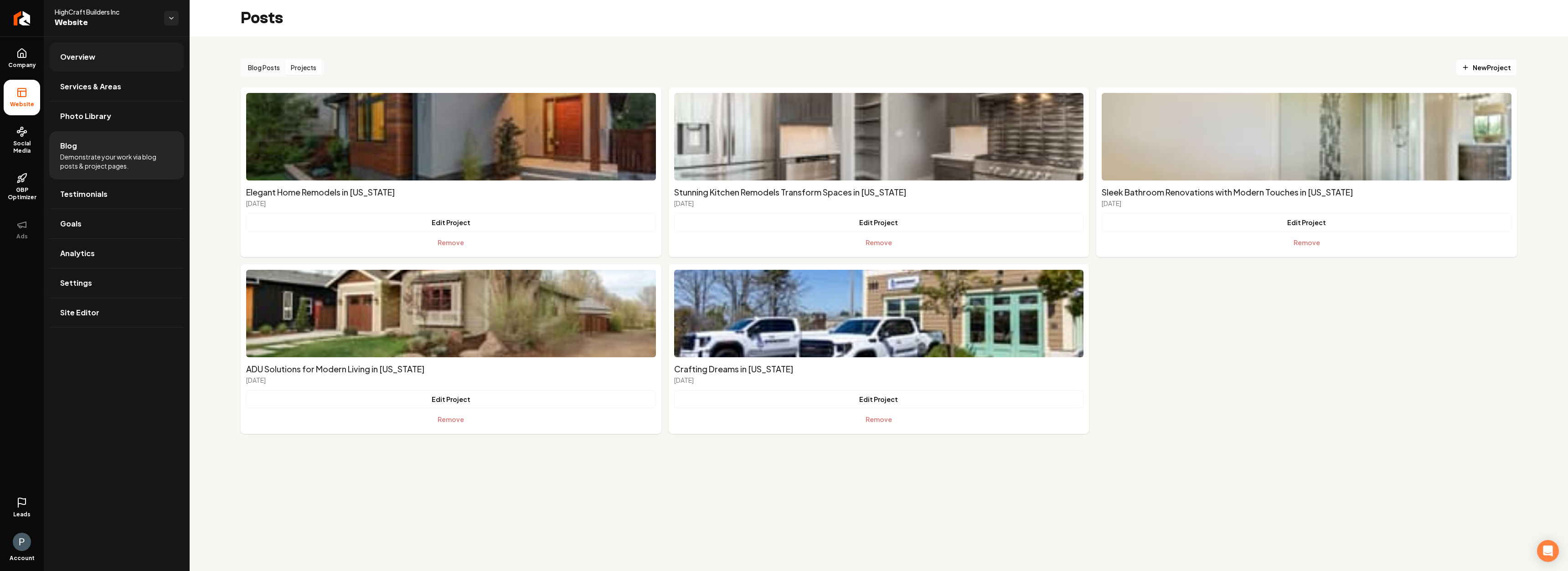
click at [89, 61] on span "Overview" at bounding box center [77, 57] width 35 height 11
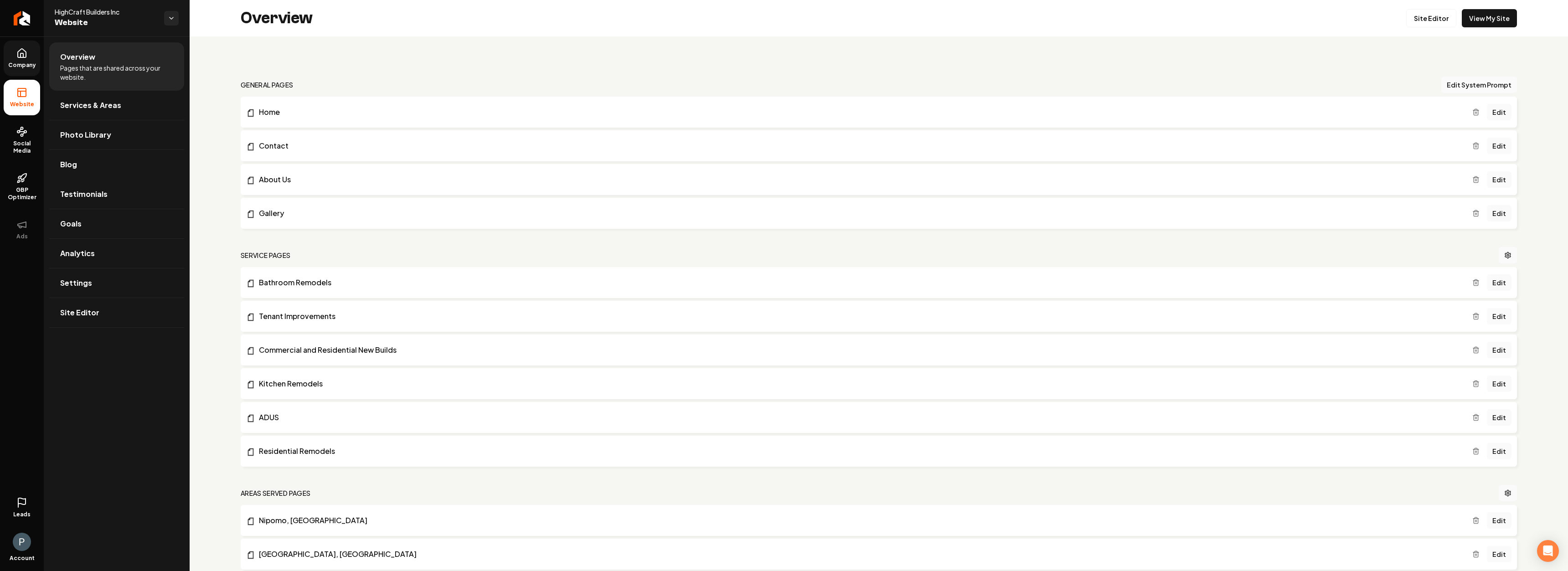
click at [18, 59] on link "Company" at bounding box center [21, 58] width 37 height 35
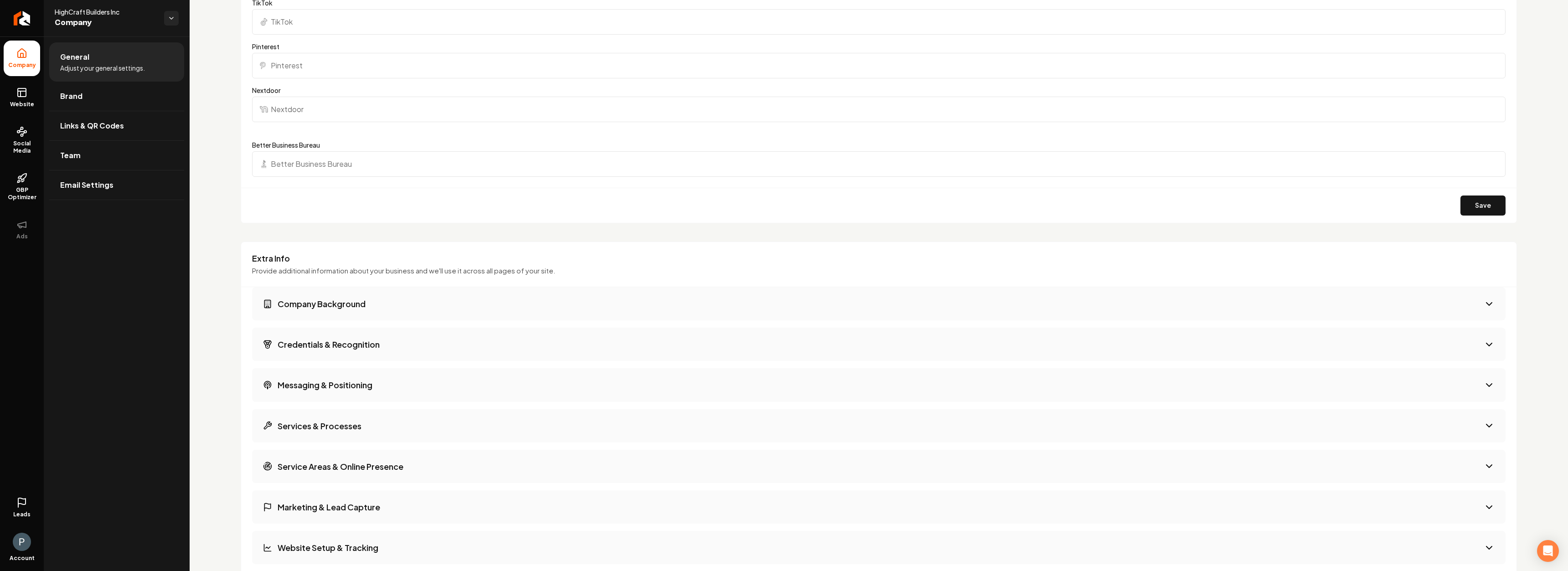
scroll to position [957, 0]
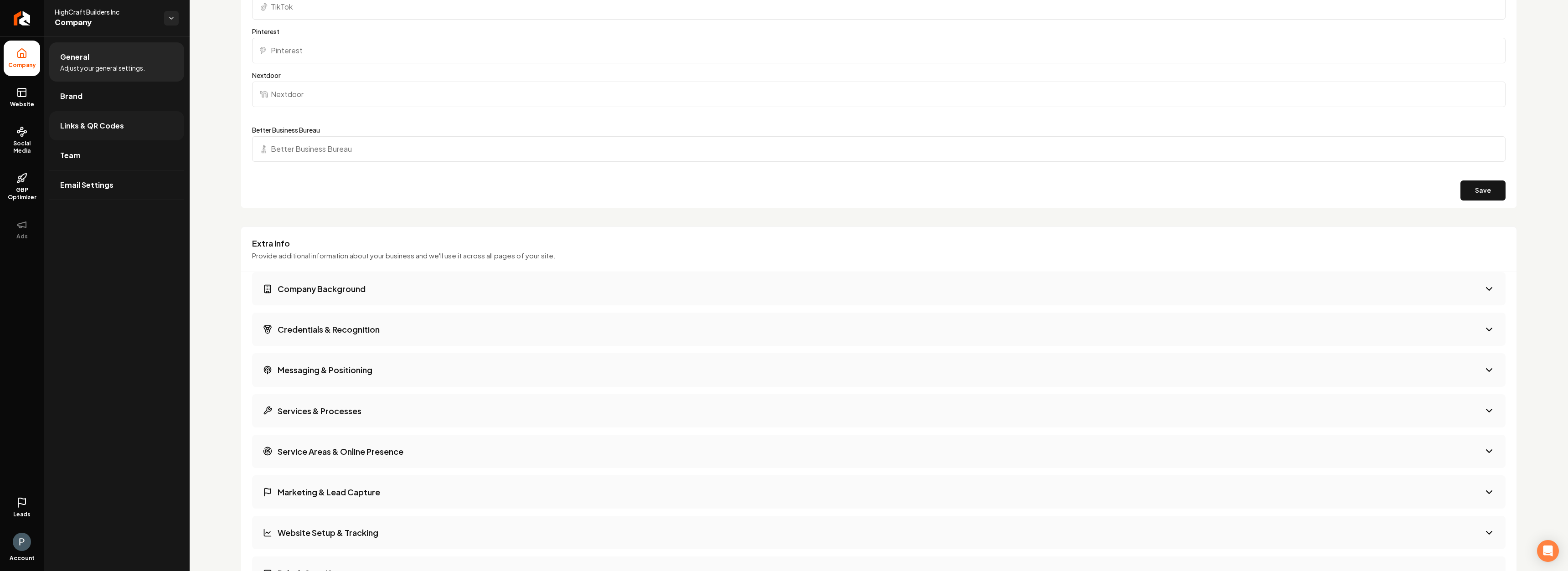
click at [85, 127] on span "Links & QR Codes" at bounding box center [92, 125] width 64 height 11
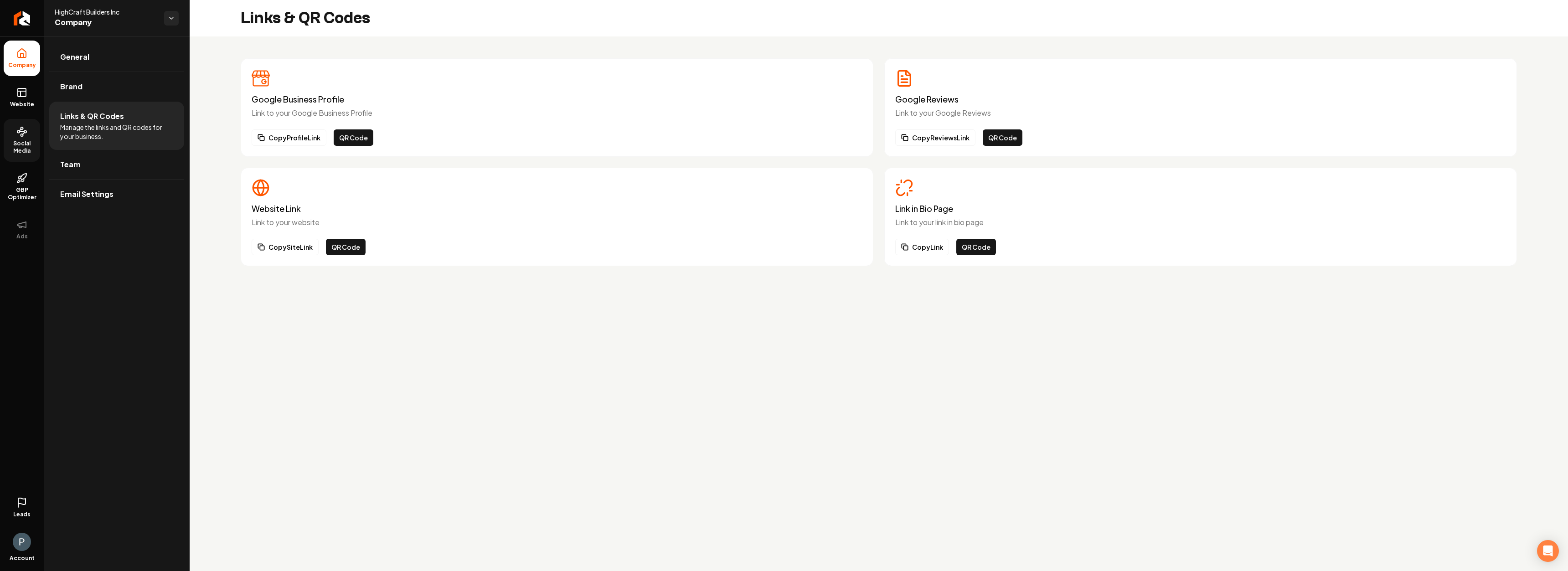
click at [24, 141] on span "Social Media" at bounding box center [21, 147] width 37 height 15
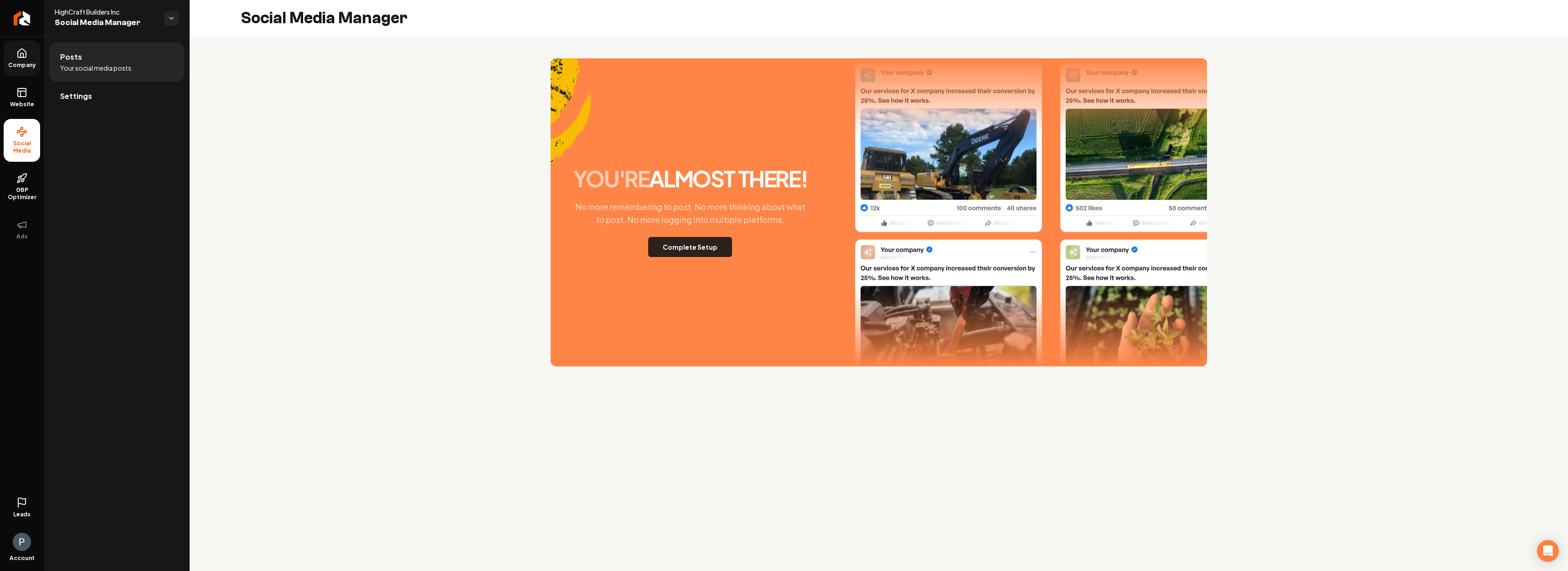
click at [691, 248] on button "Complete Setup" at bounding box center [690, 247] width 84 height 20
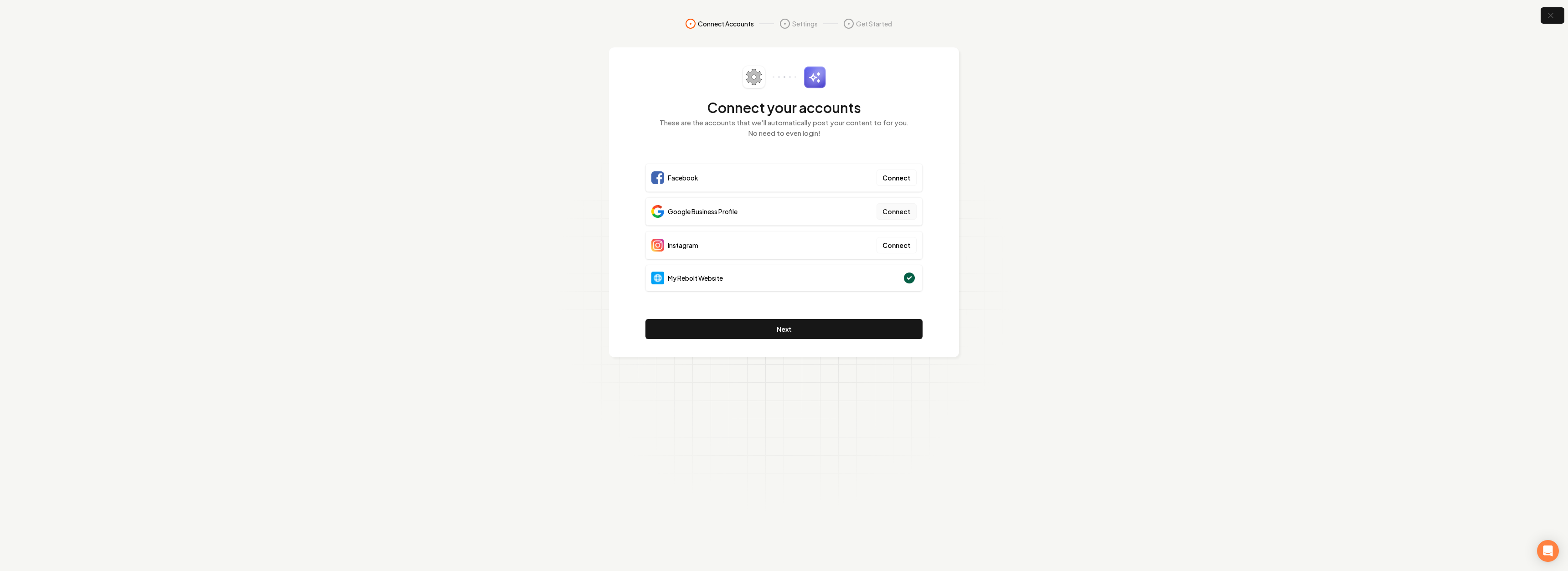
click at [885, 208] on button "Connect" at bounding box center [897, 211] width 40 height 17
click at [897, 209] on button "Connect" at bounding box center [897, 211] width 40 height 17
click at [1197, 88] on section "Connect Accounts Settings Get Started Connect your accounts These are the accou…" at bounding box center [784, 285] width 1568 height 571
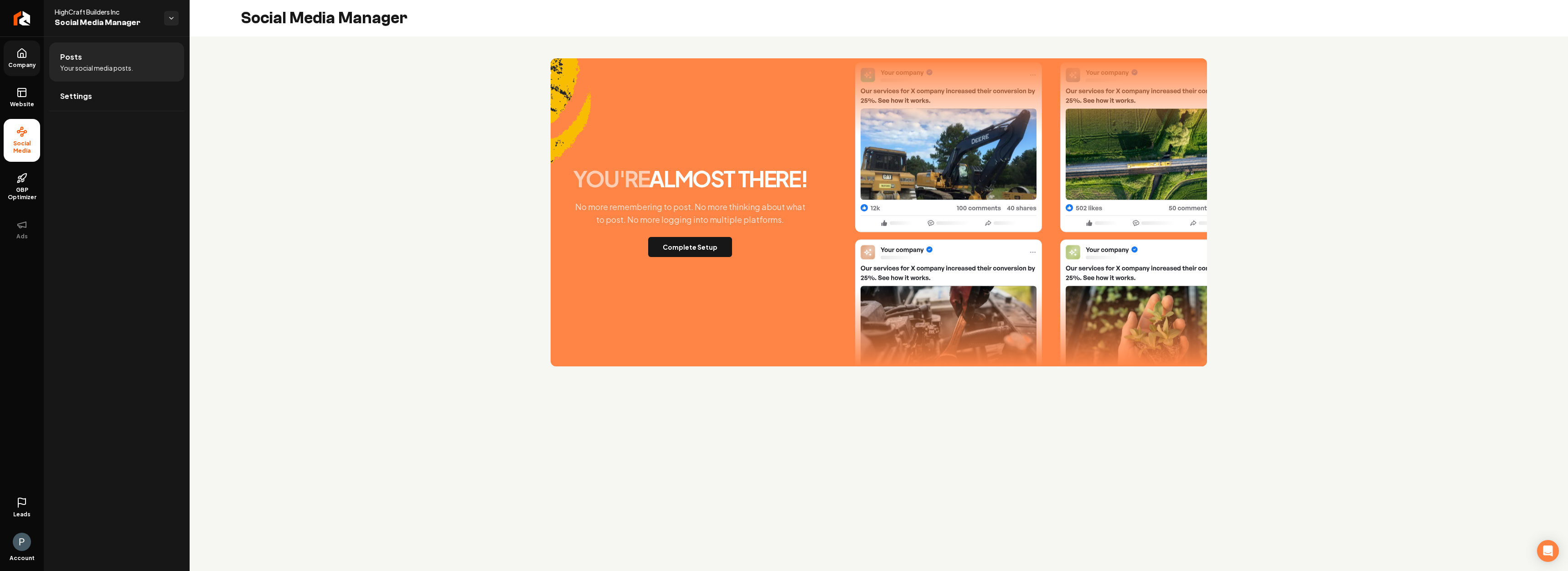
click at [23, 55] on icon at bounding box center [22, 55] width 3 height 4
